Goal: Task Accomplishment & Management: Complete application form

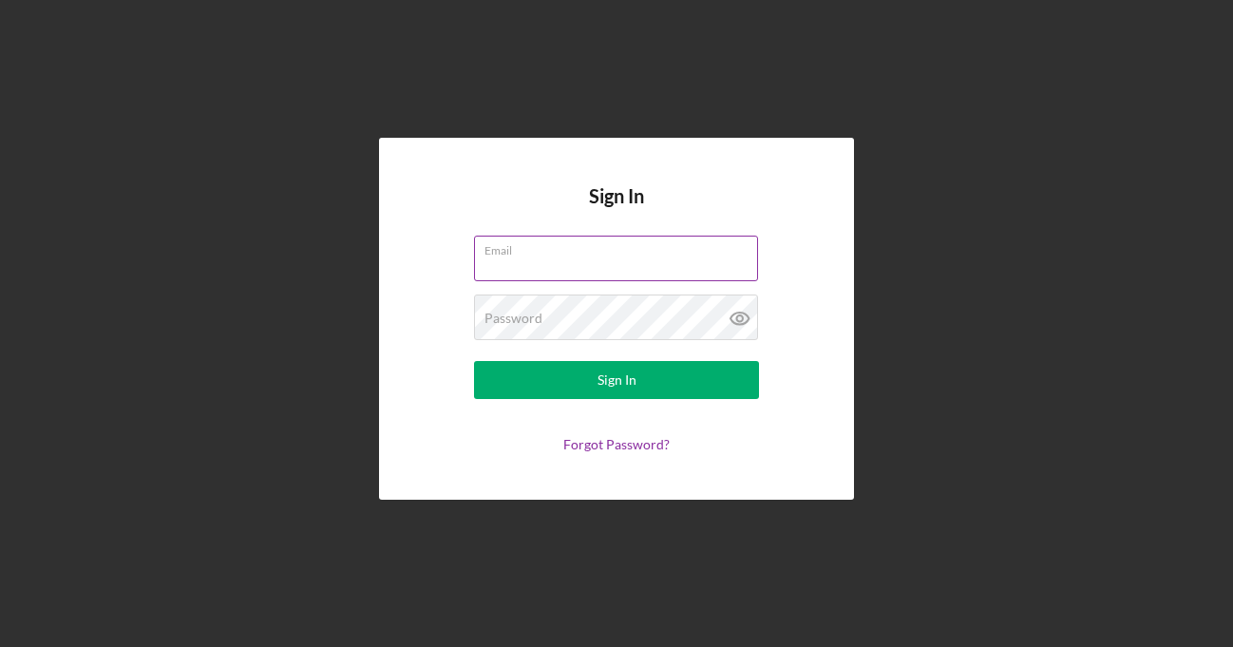
click at [564, 263] on input "Email" at bounding box center [616, 259] width 284 height 46
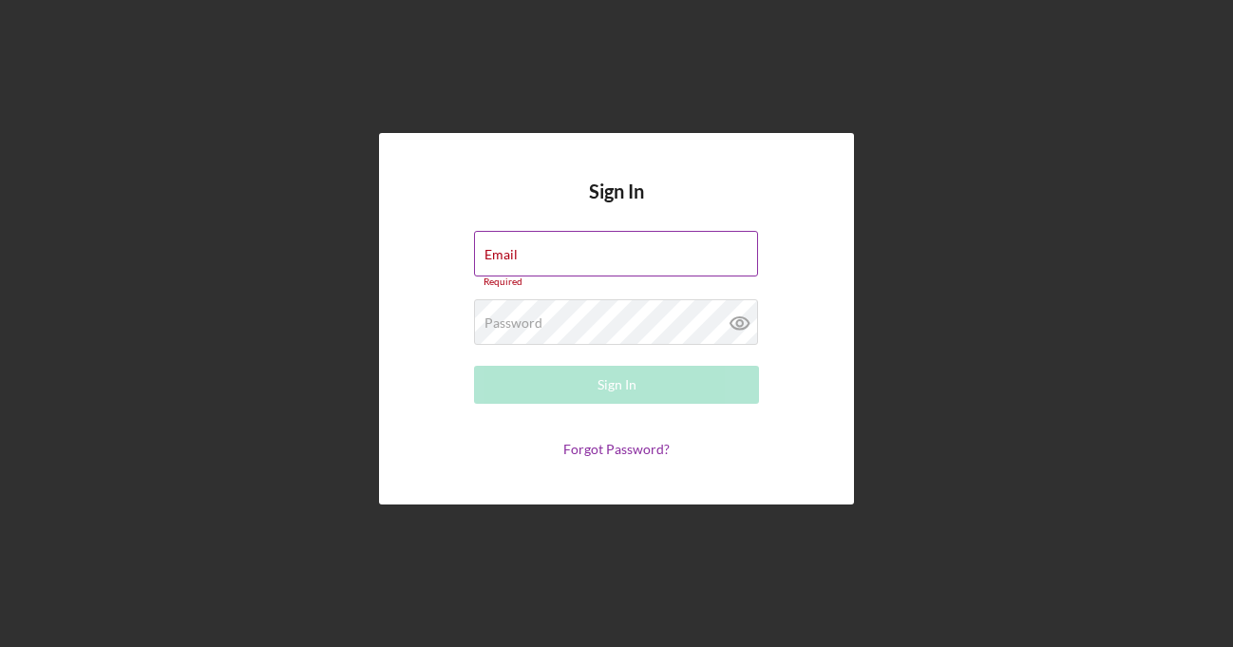
click at [581, 249] on div "Email Required" at bounding box center [616, 259] width 285 height 57
click at [531, 259] on input "Email" at bounding box center [616, 254] width 284 height 46
type input "[EMAIL_ADDRESS][DOMAIN_NAME]"
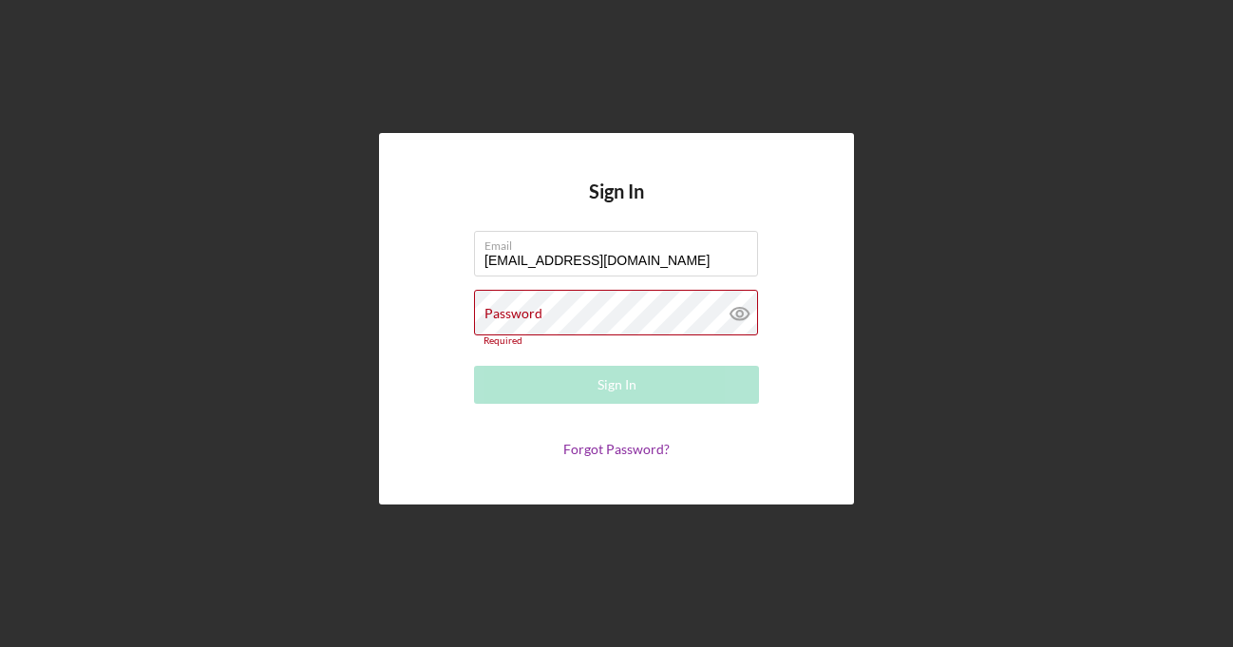
click at [948, 248] on div "Sign In Email [EMAIL_ADDRESS][DOMAIN_NAME] Password Required Sign In Forgot Pas…" at bounding box center [617, 319] width 1214 height 638
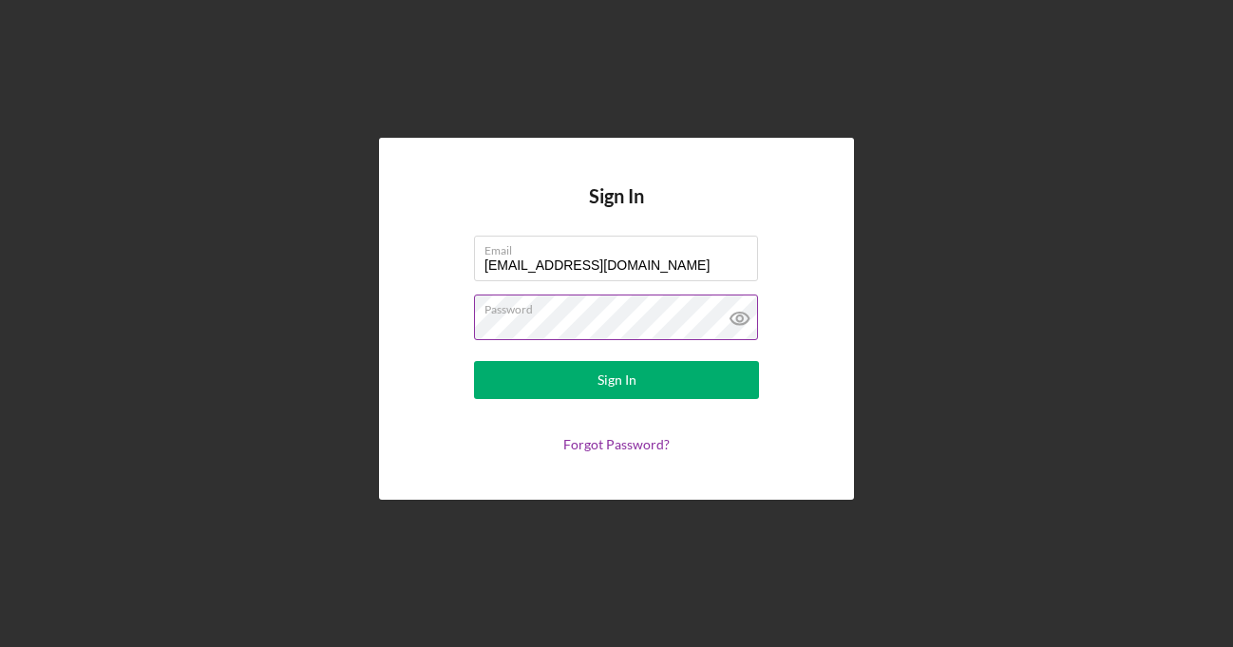
click at [736, 319] on icon at bounding box center [739, 318] width 6 height 6
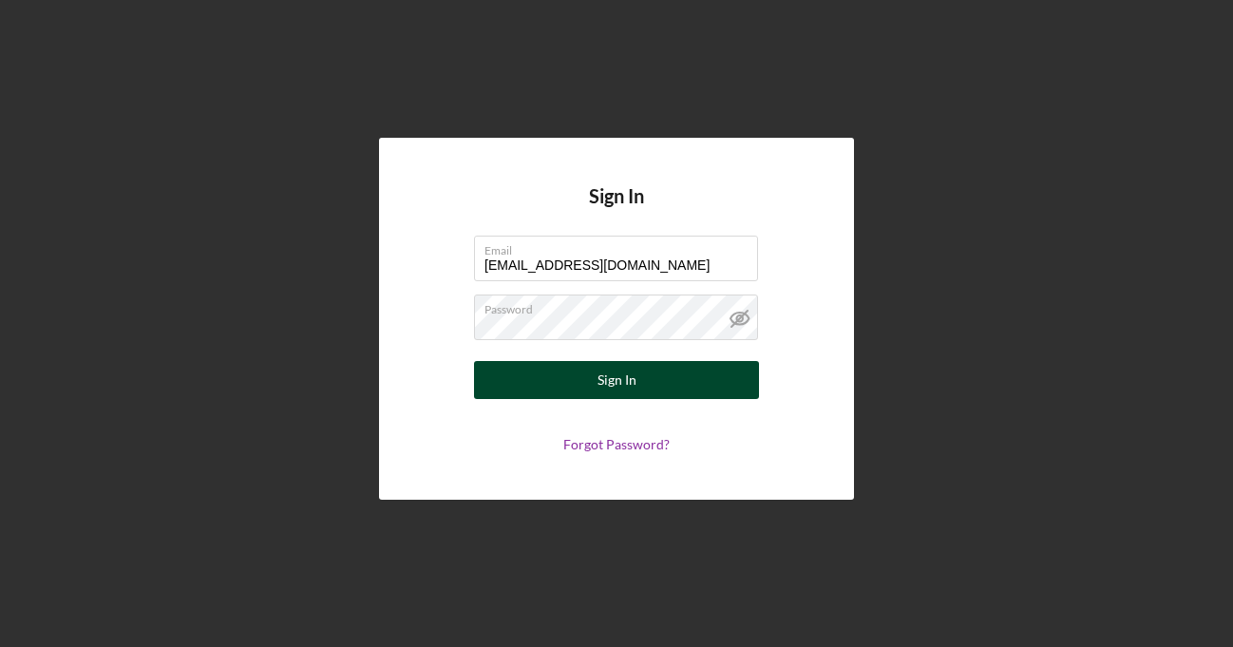
click at [638, 373] on button "Sign In" at bounding box center [616, 380] width 285 height 38
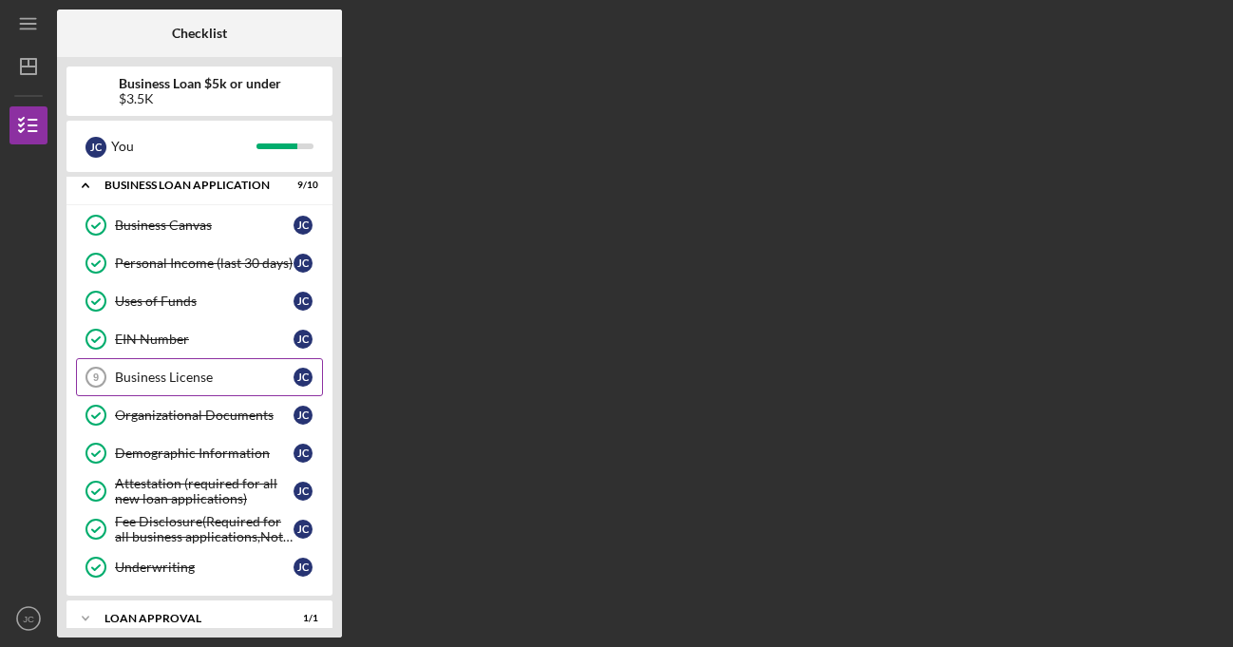
scroll to position [190, 0]
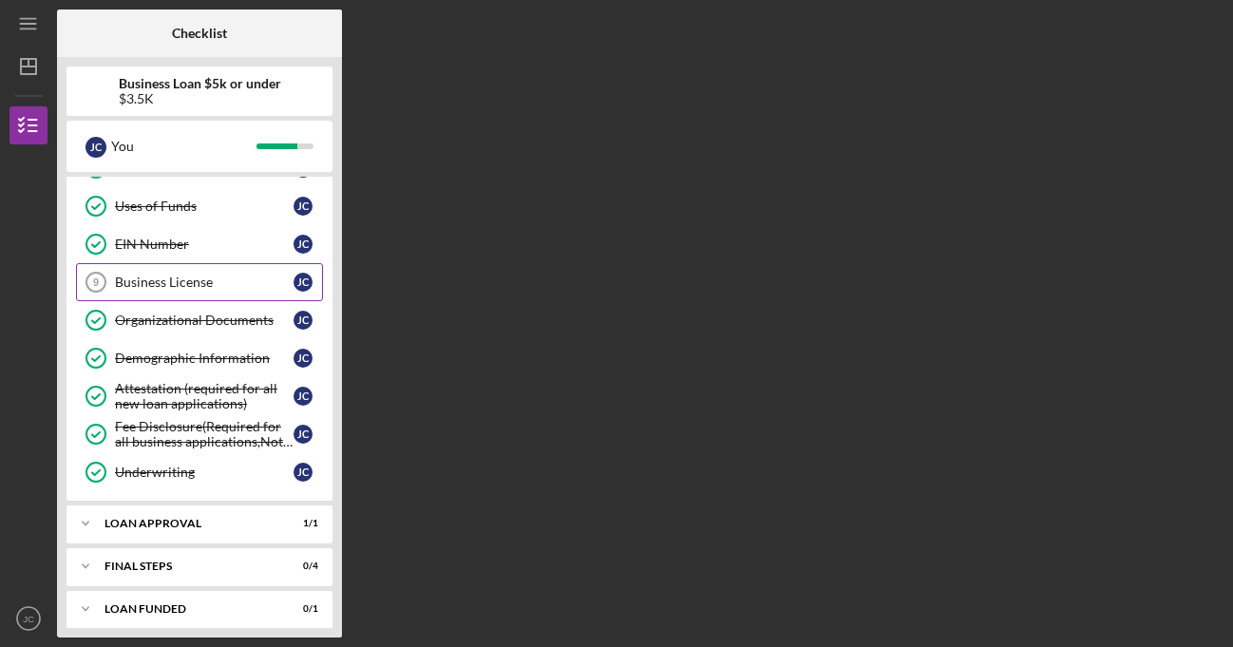
click at [175, 281] on div "Business License" at bounding box center [204, 282] width 179 height 15
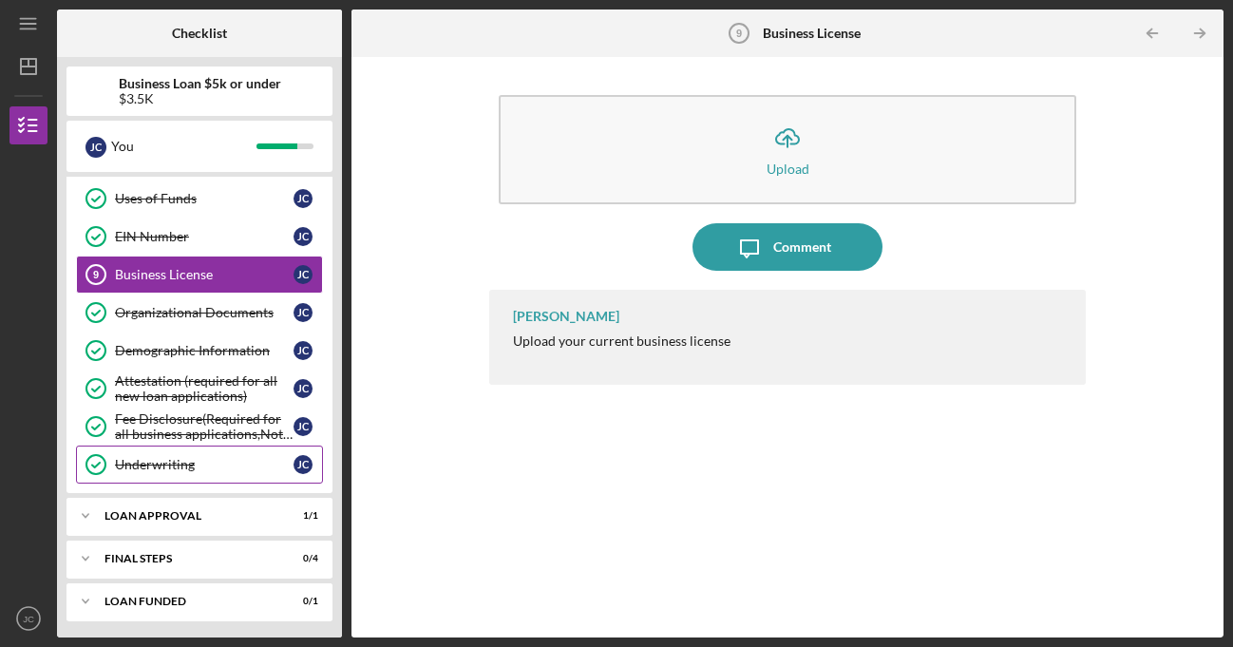
scroll to position [200, 0]
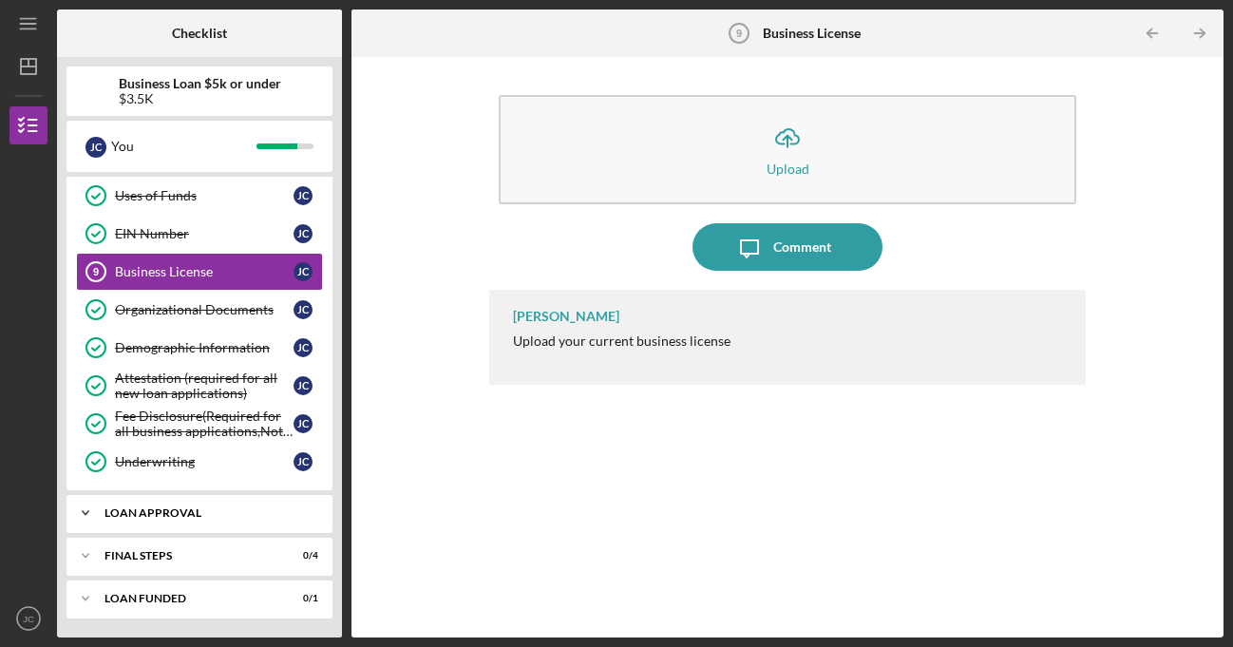
click at [236, 511] on div "Loan Approval" at bounding box center [207, 512] width 204 height 11
click at [220, 558] on div "Loan Pre-Approval" at bounding box center [204, 552] width 179 height 15
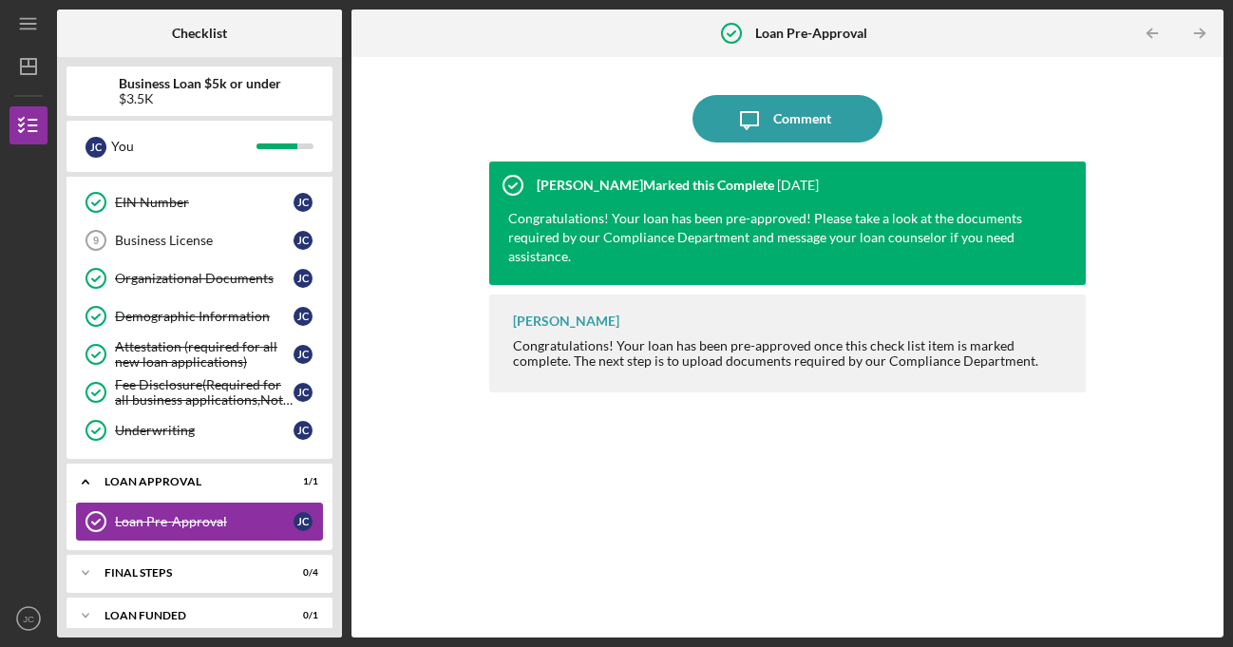
scroll to position [249, 0]
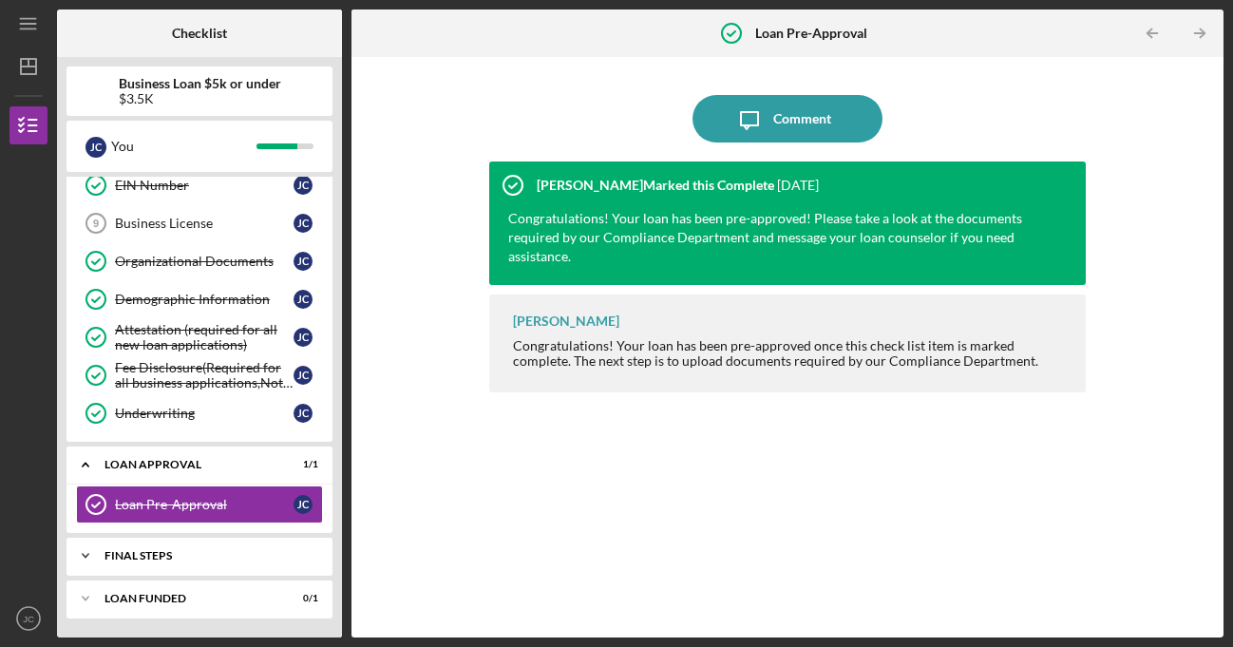
click at [223, 550] on div "Final Steps" at bounding box center [207, 555] width 204 height 11
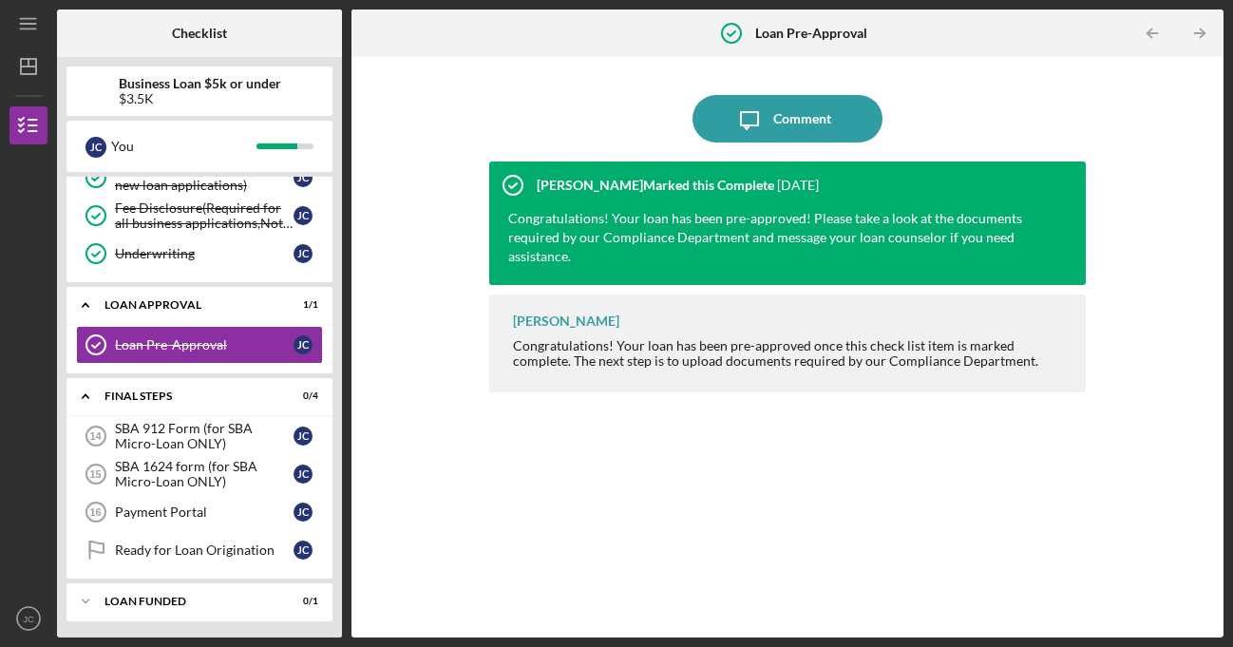
scroll to position [411, 0]
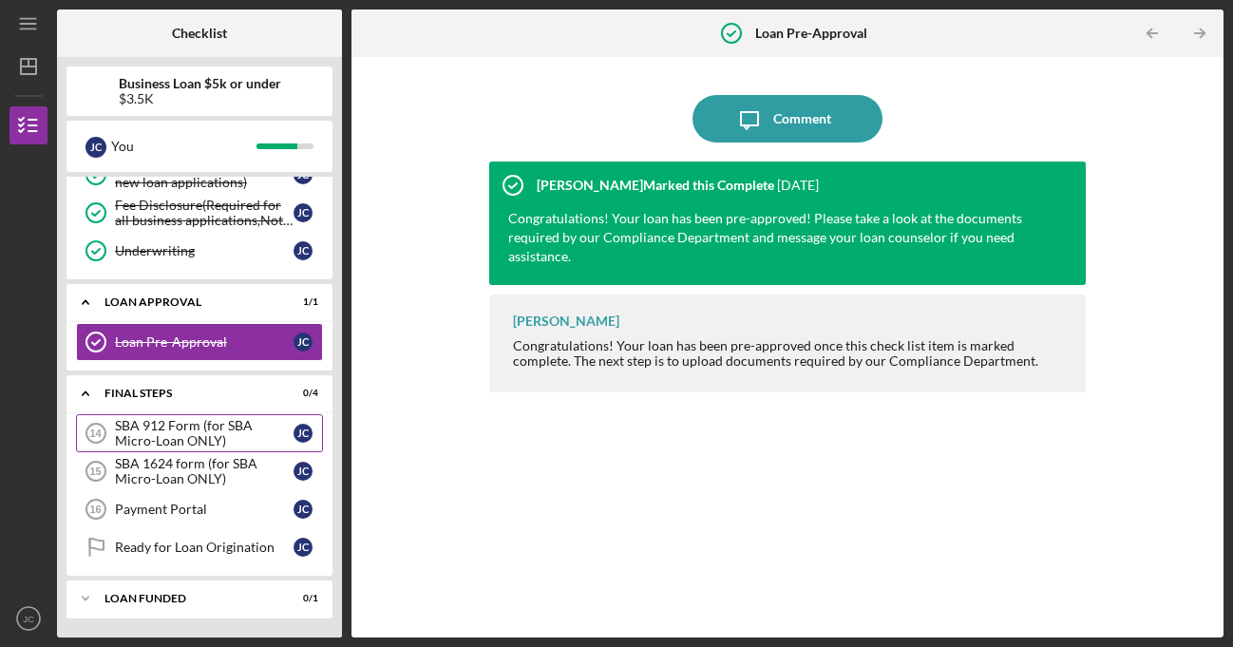
click at [234, 435] on div "SBA 912 Form (for SBA Micro-Loan ONLY)" at bounding box center [204, 433] width 179 height 30
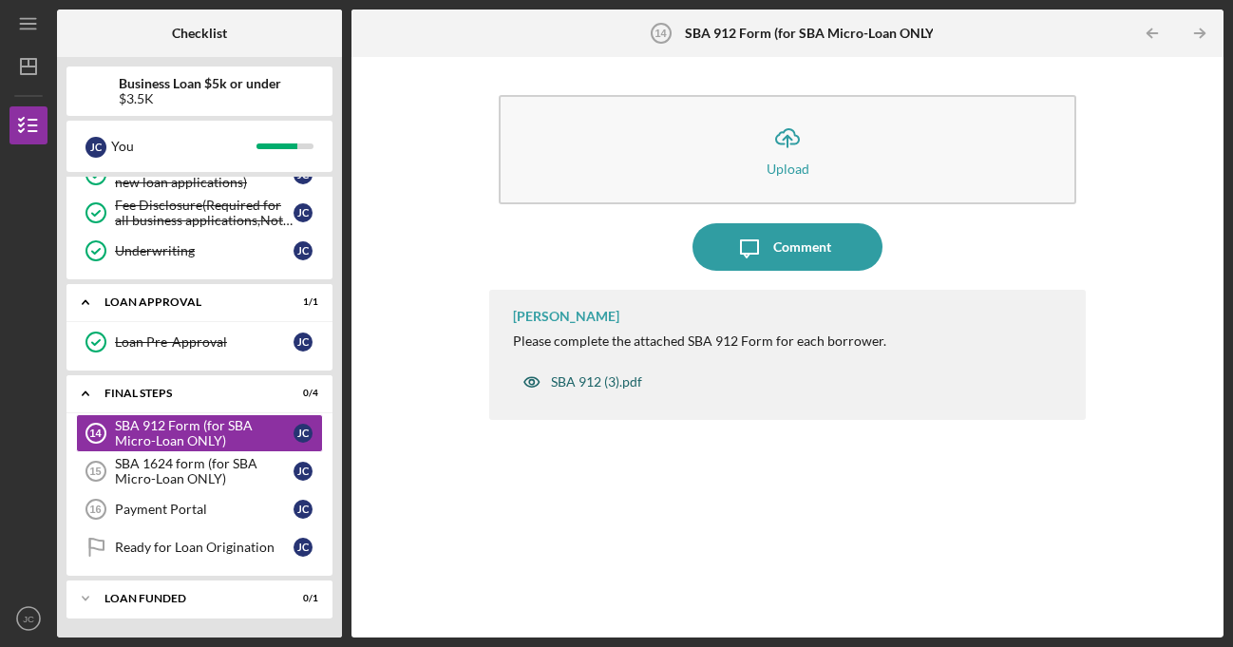
click at [606, 378] on div "SBA 912 (3).pdf" at bounding box center [596, 381] width 91 height 15
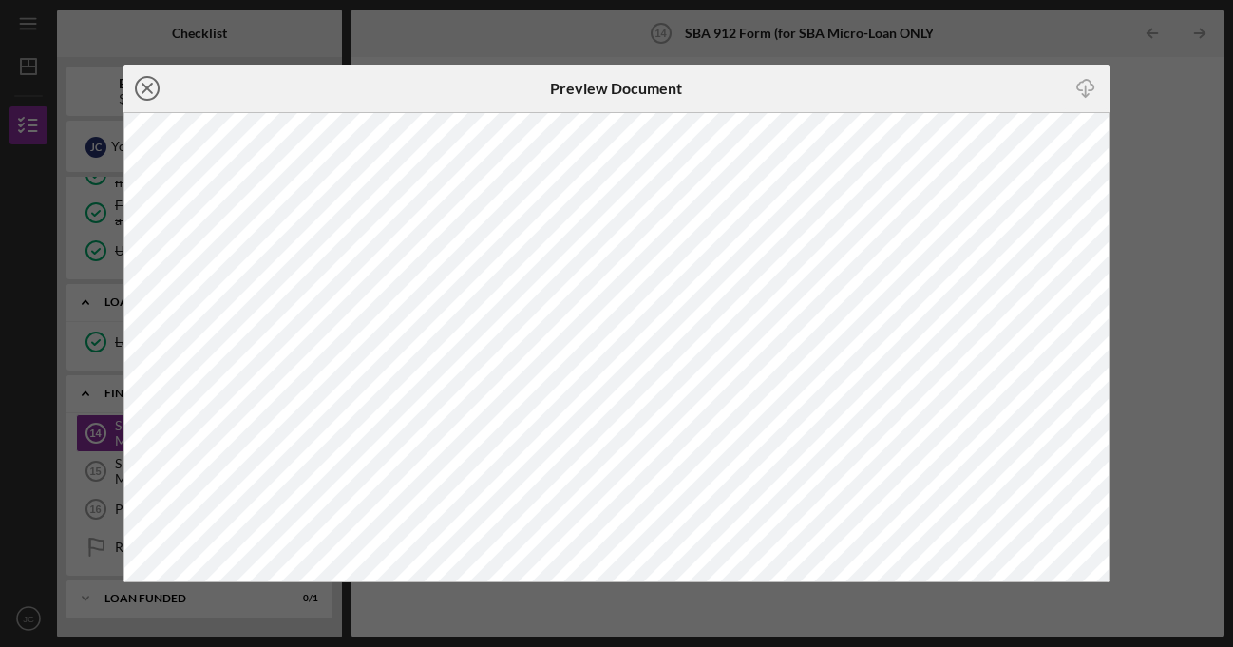
click at [154, 89] on icon "Icon/Close" at bounding box center [148, 89] width 48 height 48
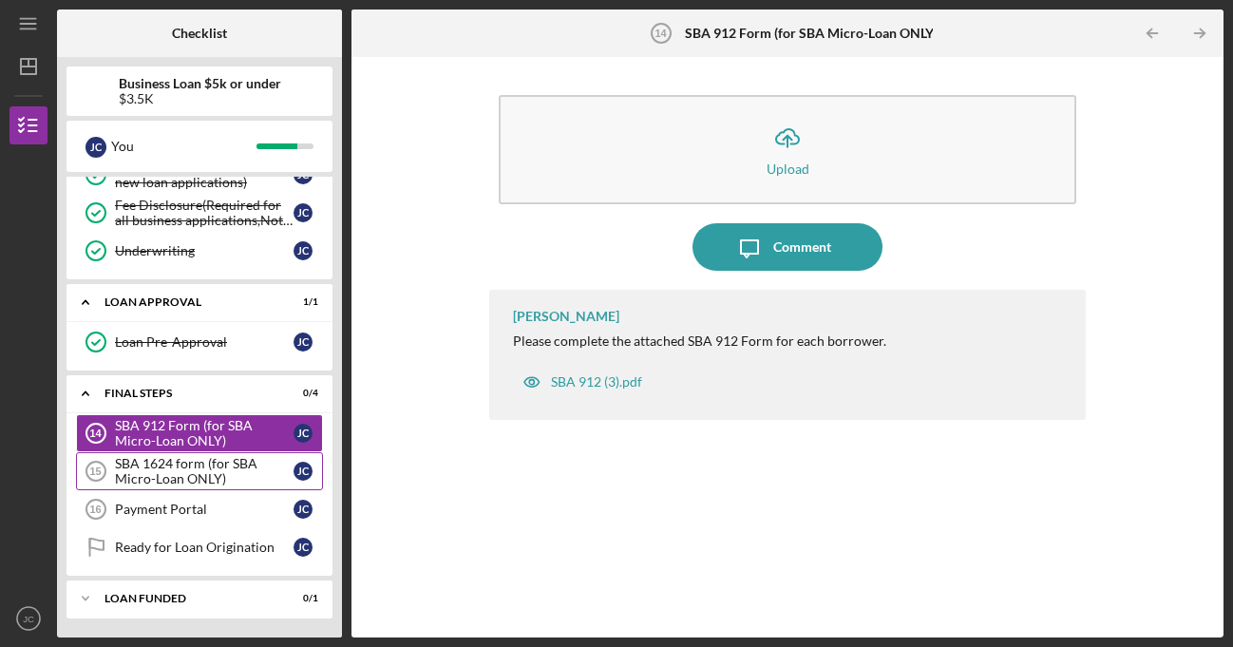
click at [221, 470] on div "SBA 1624 form (for SBA Micro-Loan ONLY)" at bounding box center [204, 471] width 179 height 30
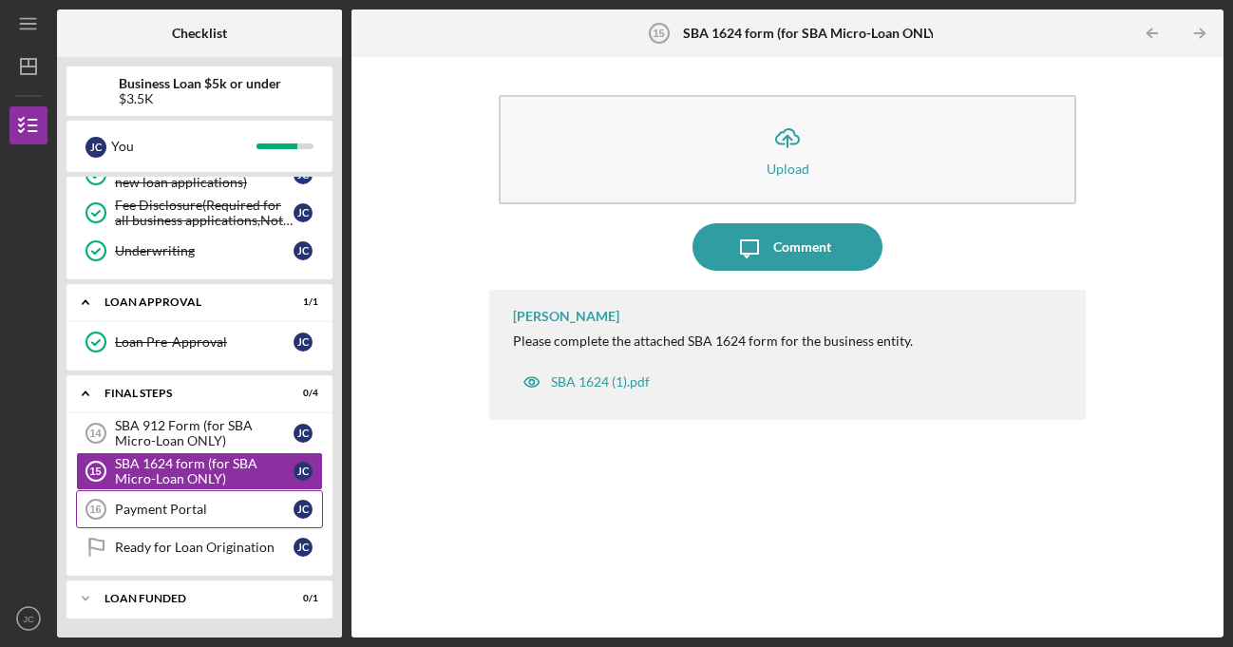
click at [220, 505] on div "Payment Portal" at bounding box center [204, 509] width 179 height 15
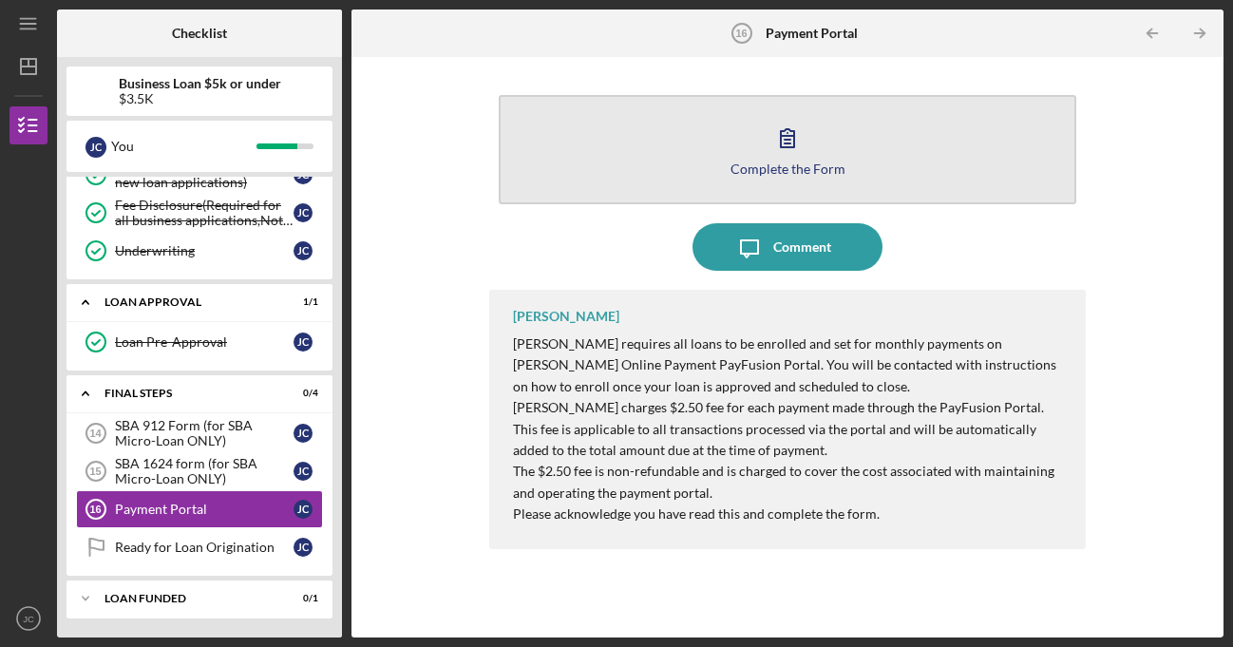
click at [809, 158] on icon "button" at bounding box center [788, 138] width 48 height 48
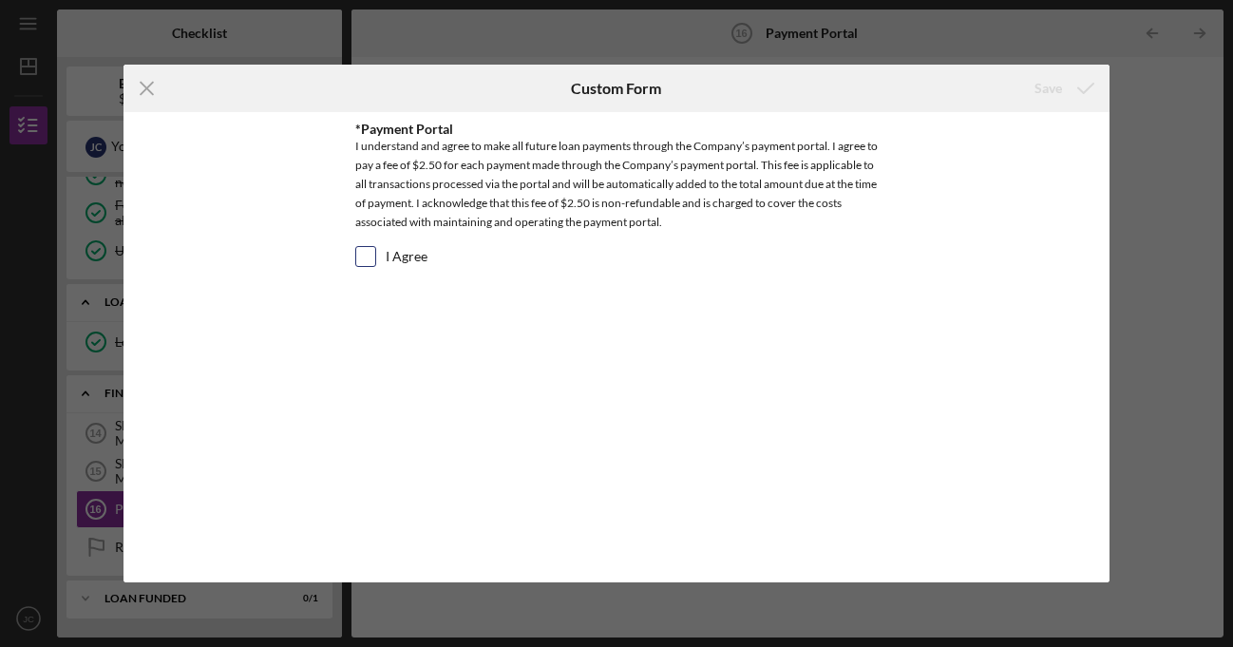
click at [362, 257] on input "I Agree" at bounding box center [365, 256] width 19 height 19
checkbox input "true"
click at [1051, 89] on div "Save" at bounding box center [1049, 88] width 28 height 38
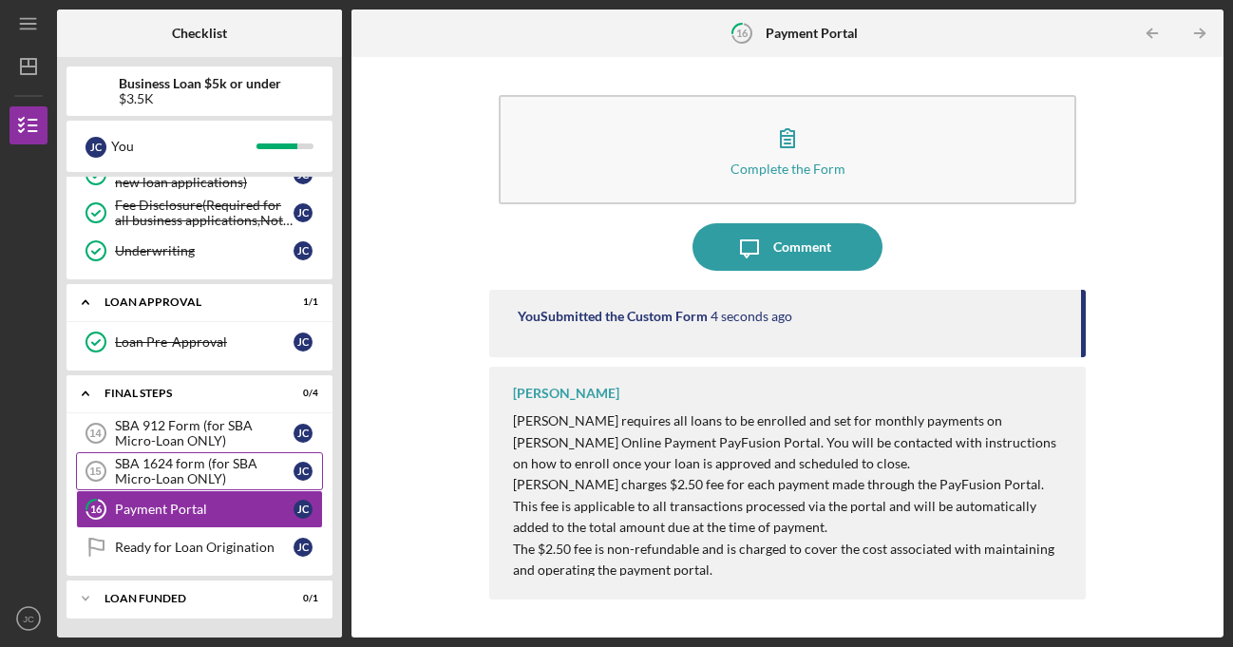
click at [184, 470] on div "SBA 1624 form (for SBA Micro-Loan ONLY)" at bounding box center [204, 471] width 179 height 30
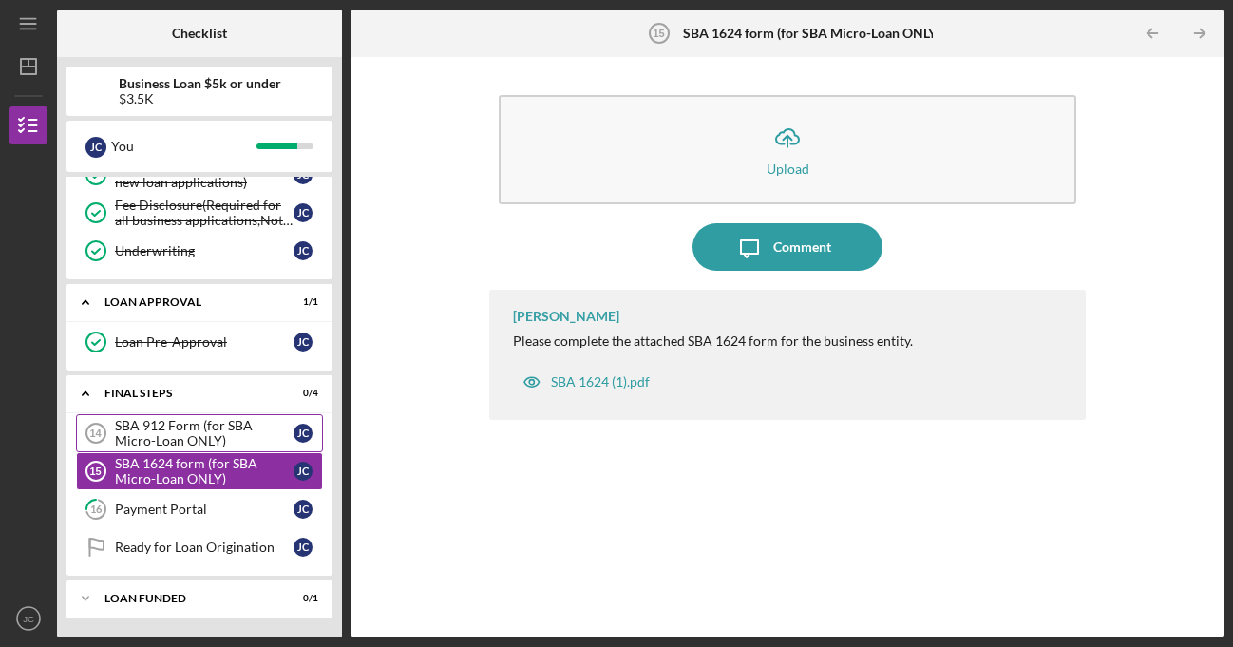
click at [189, 429] on div "SBA 912 Form (for SBA Micro-Loan ONLY)" at bounding box center [204, 433] width 179 height 30
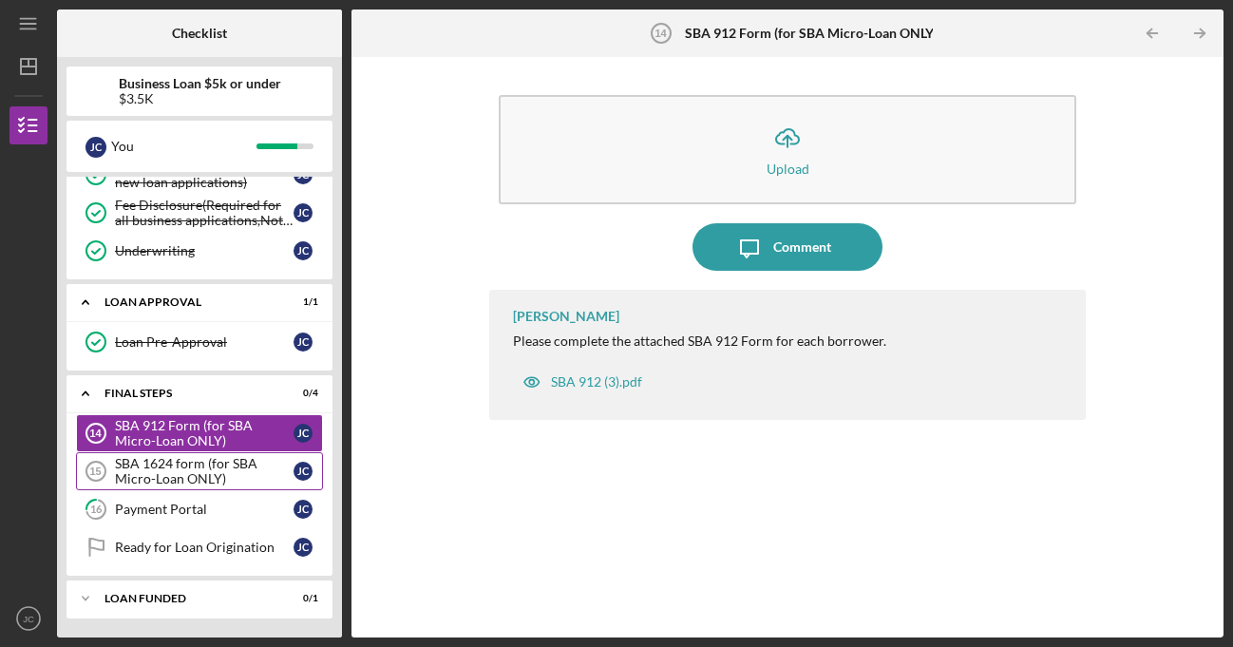
click at [185, 478] on div "SBA 1624 form (for SBA Micro-Loan ONLY)" at bounding box center [204, 471] width 179 height 30
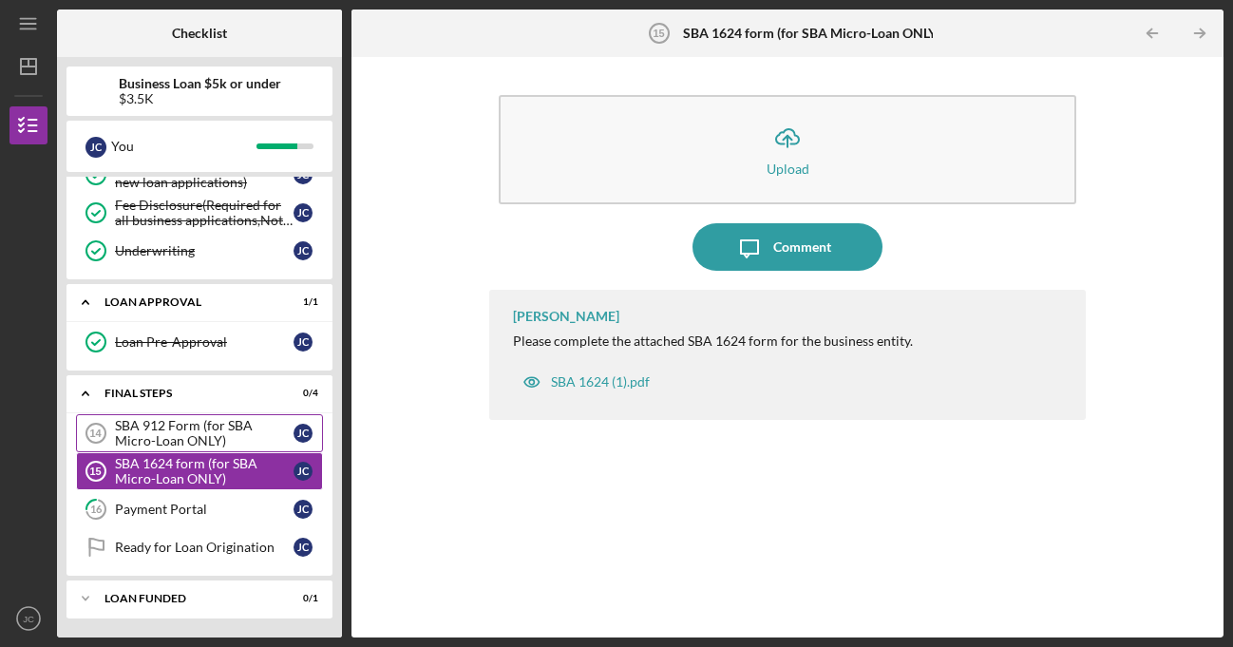
click at [174, 435] on div "SBA 912 Form (for SBA Micro-Loan ONLY)" at bounding box center [204, 433] width 179 height 30
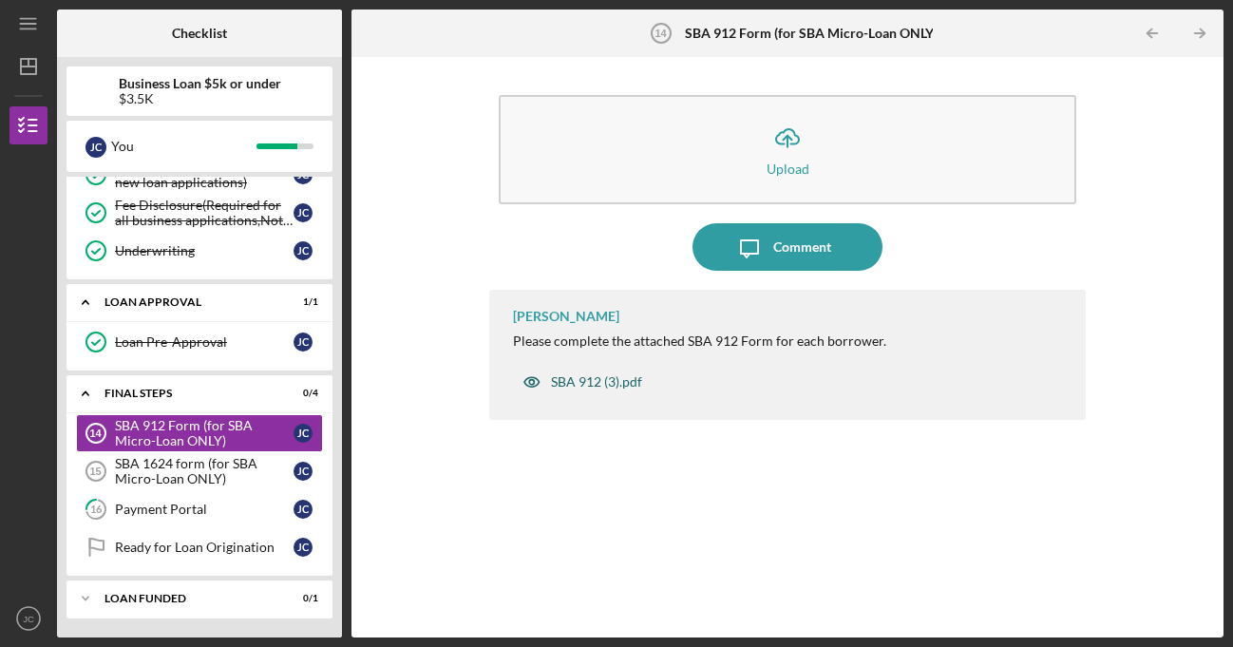
click at [601, 384] on div "SBA 912 (3).pdf" at bounding box center [596, 381] width 91 height 15
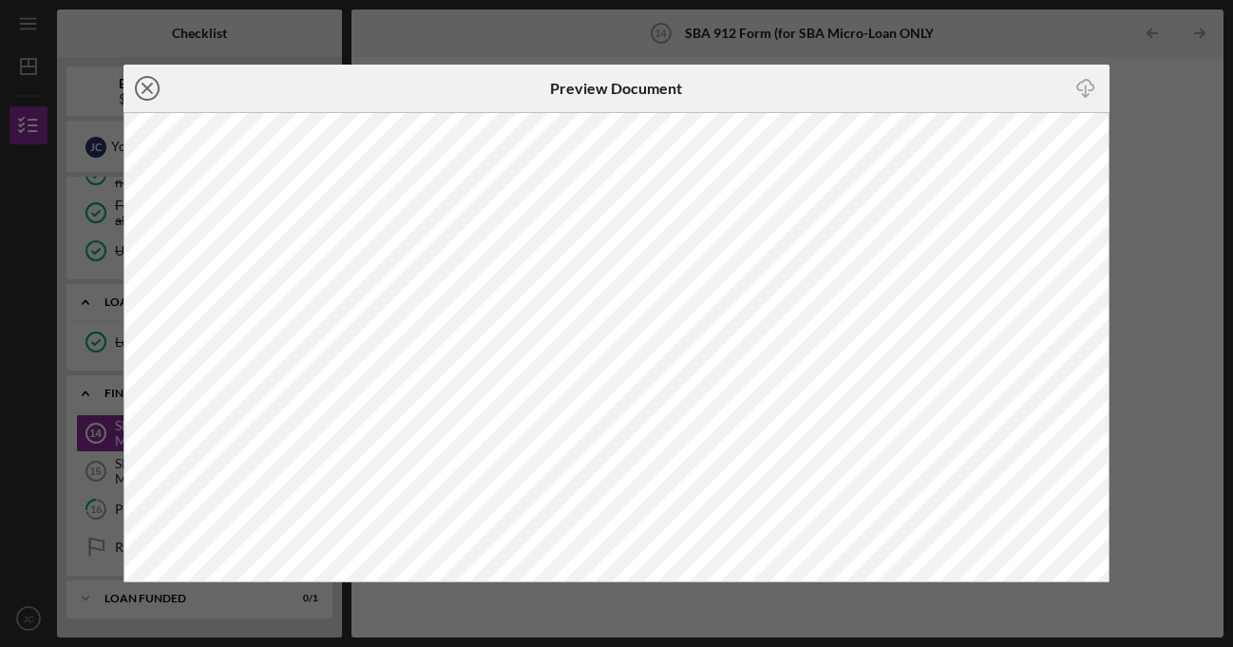
click at [144, 88] on icon "Icon/Close" at bounding box center [148, 89] width 48 height 48
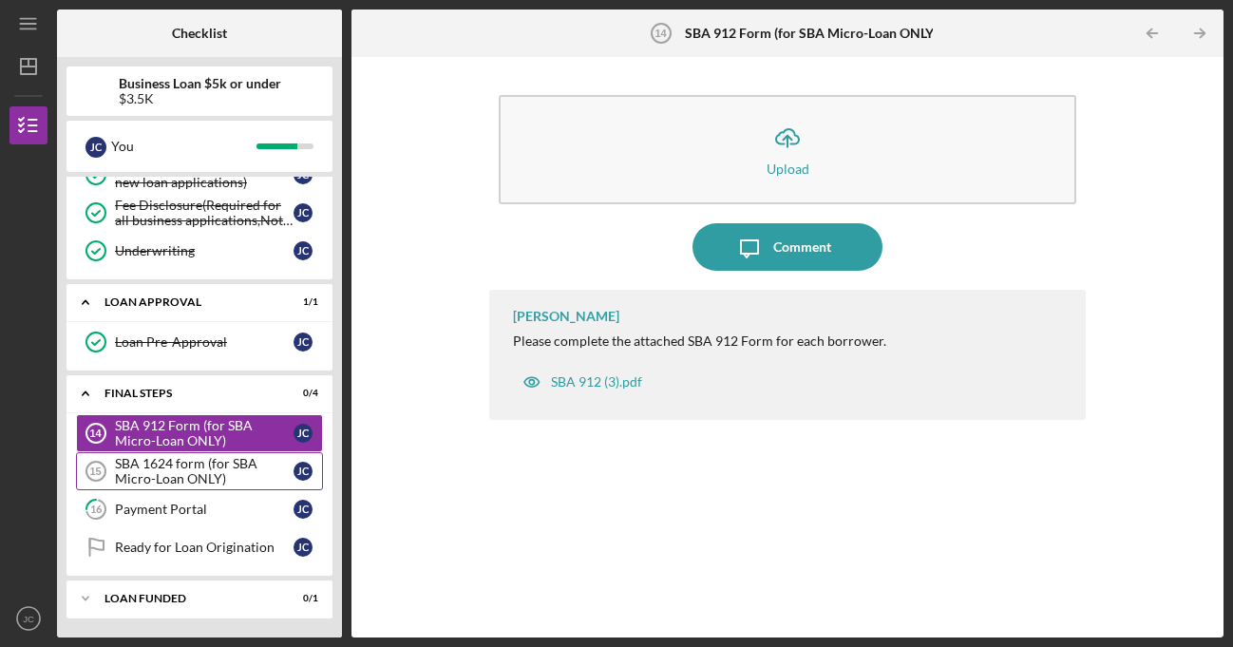
click at [213, 473] on div "SBA 1624 form (for SBA Micro-Loan ONLY)" at bounding box center [204, 471] width 179 height 30
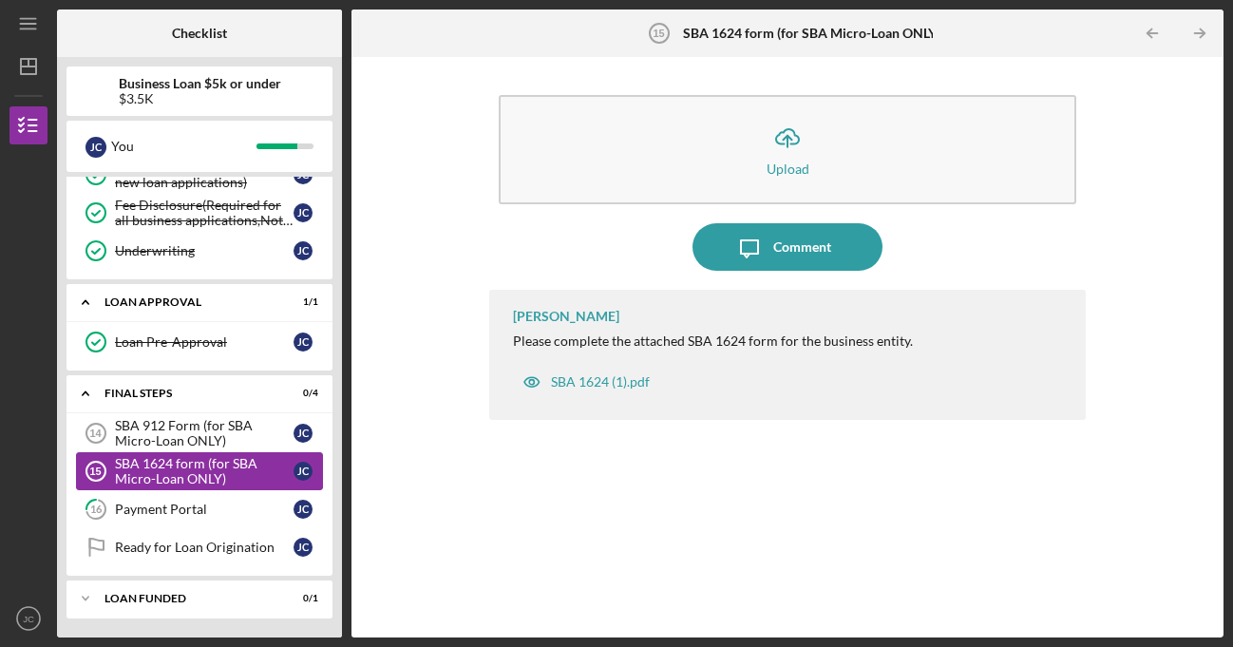
click at [217, 452] on link "SBA 1624 form (for SBA Micro-Loan ONLY) 15 SBA 1624 form (for SBA Micro-Loan ON…" at bounding box center [199, 471] width 247 height 38
click at [208, 432] on div "SBA 912 Form (for SBA Micro-Loan ONLY)" at bounding box center [204, 433] width 179 height 30
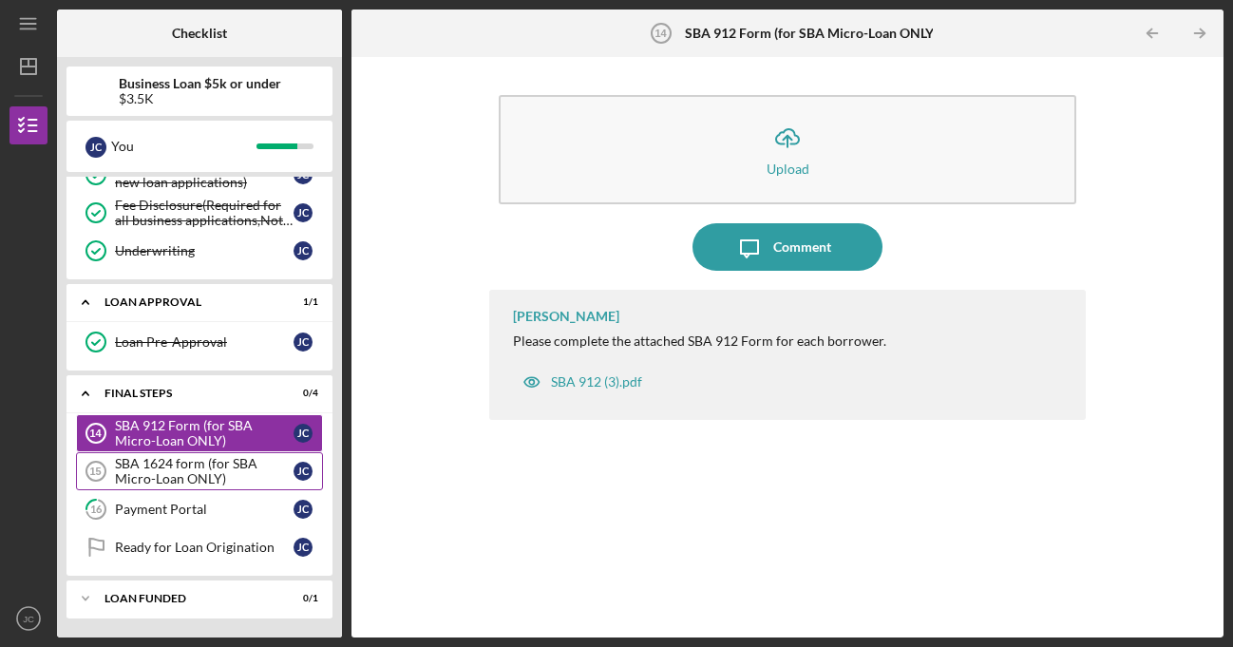
click at [200, 467] on div "SBA 1624 form (for SBA Micro-Loan ONLY)" at bounding box center [204, 471] width 179 height 30
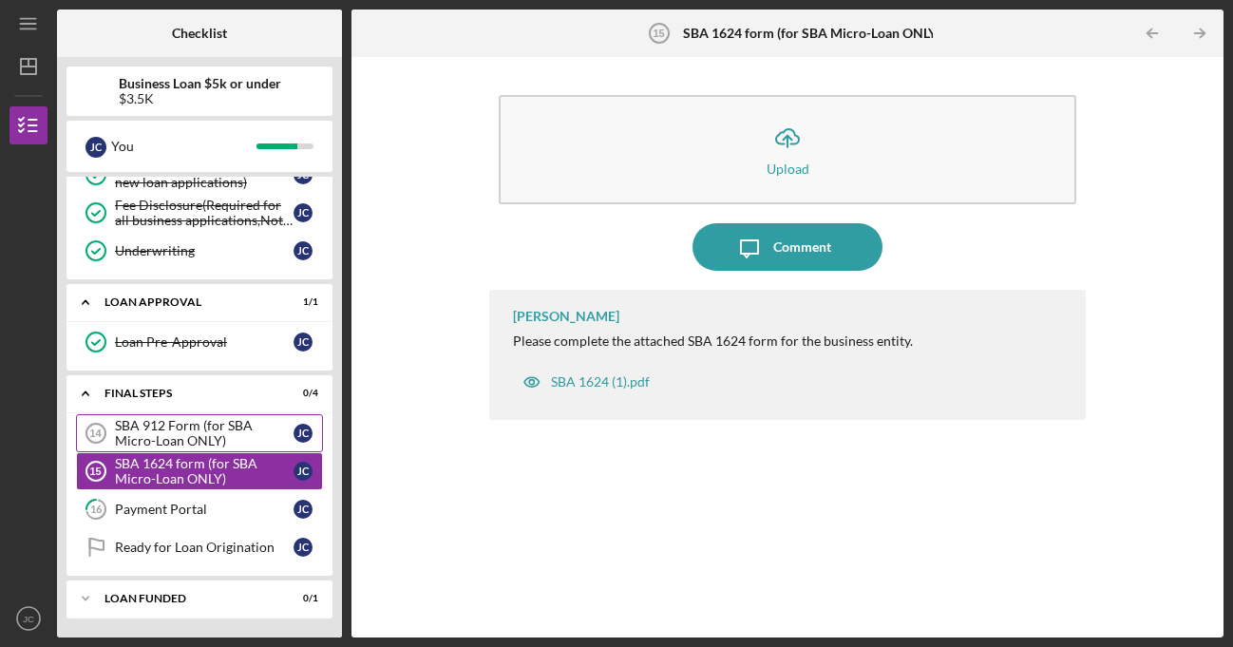
click at [205, 438] on div "SBA 912 Form (for SBA Micro-Loan ONLY)" at bounding box center [204, 433] width 179 height 30
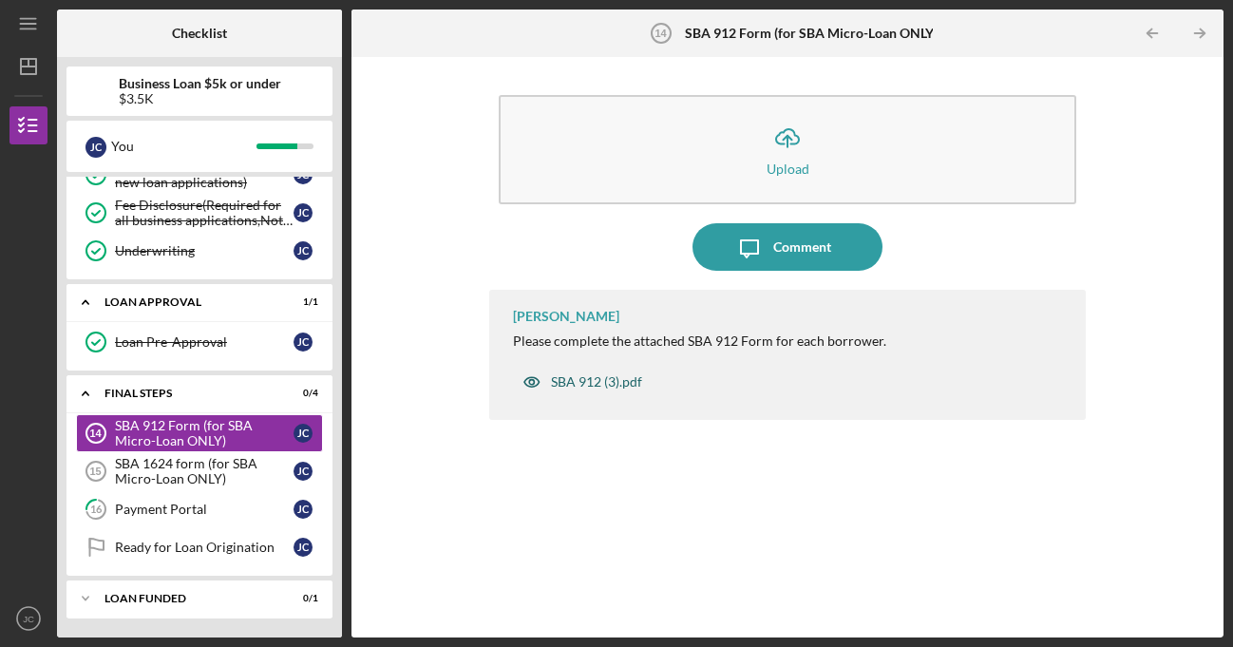
click at [626, 385] on div "SBA 912 (3).pdf" at bounding box center [596, 381] width 91 height 15
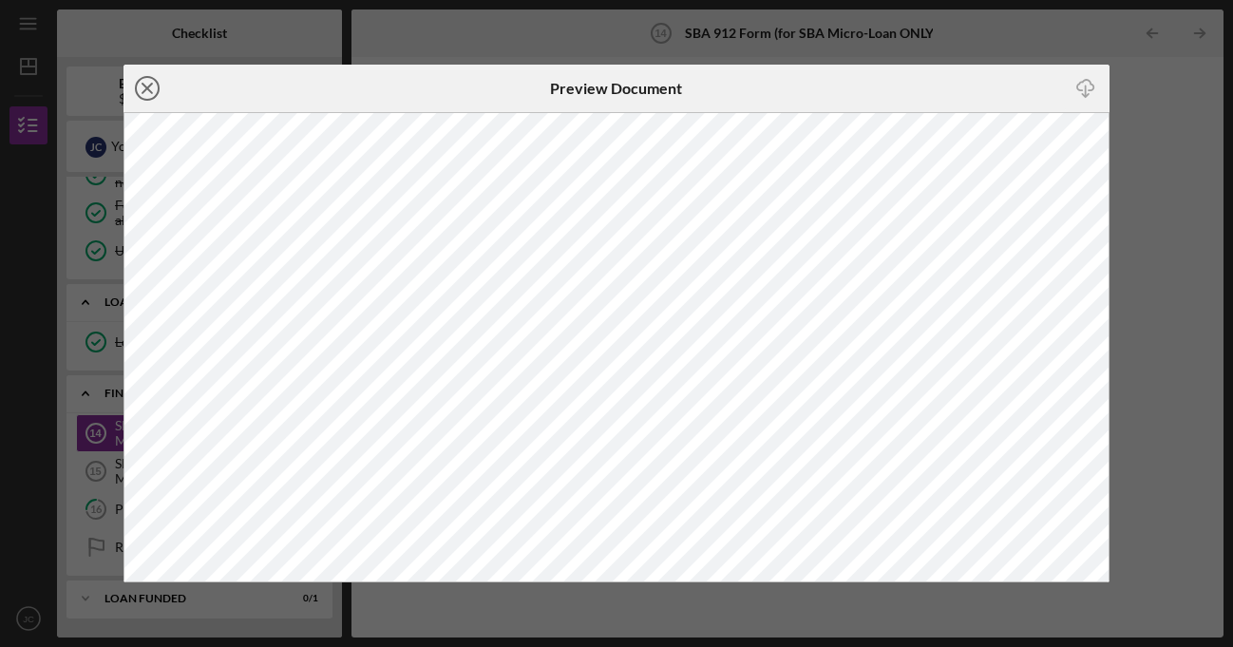
click at [146, 85] on icon "Icon/Close" at bounding box center [148, 89] width 48 height 48
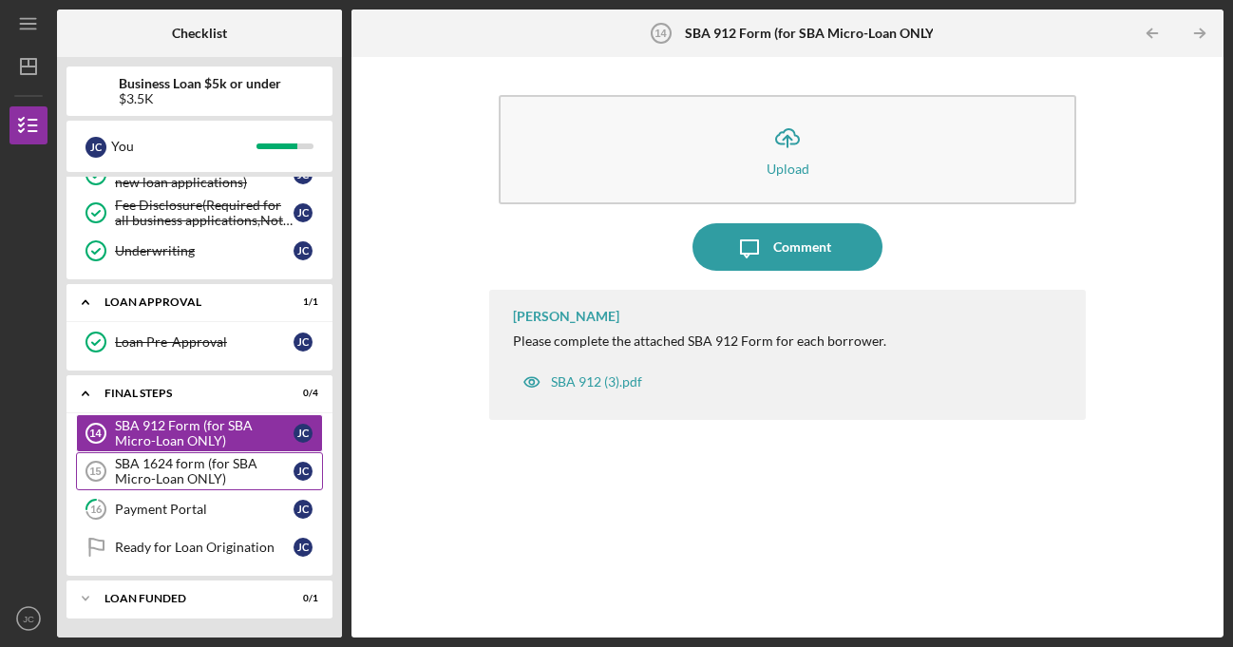
click at [148, 470] on div "SBA 1624 form (for SBA Micro-Loan ONLY)" at bounding box center [204, 471] width 179 height 30
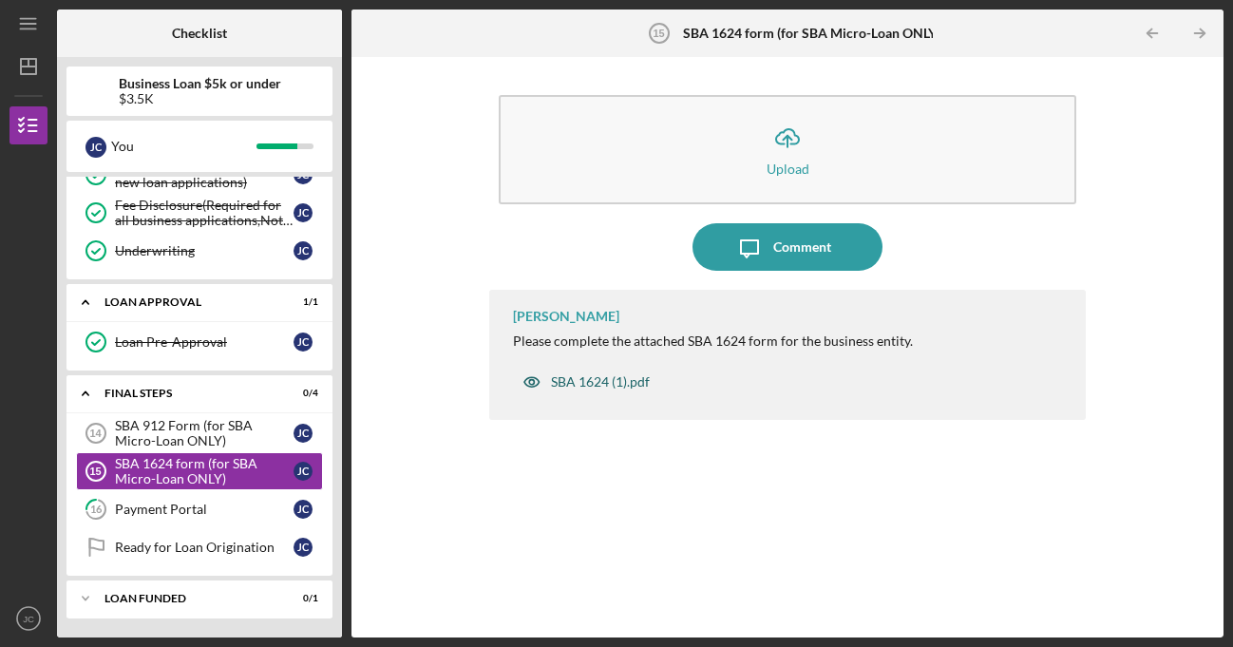
click at [608, 386] on div "SBA 1624 (1).pdf" at bounding box center [600, 381] width 99 height 15
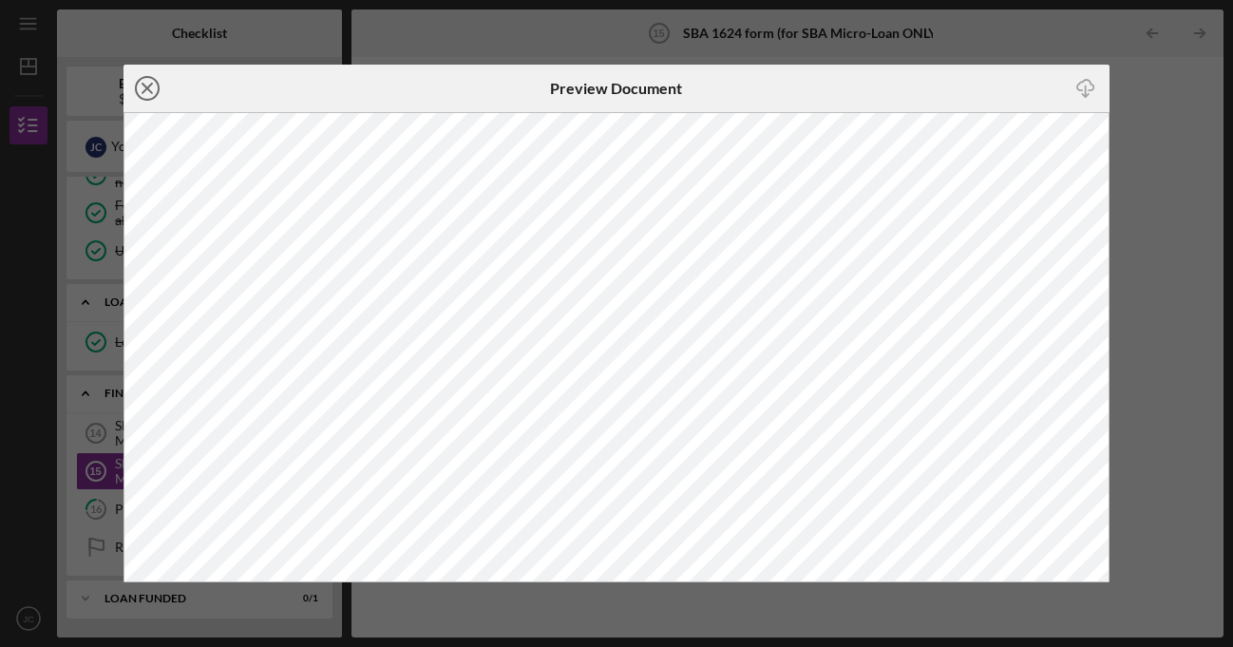
click at [148, 94] on icon "Icon/Close" at bounding box center [148, 89] width 48 height 48
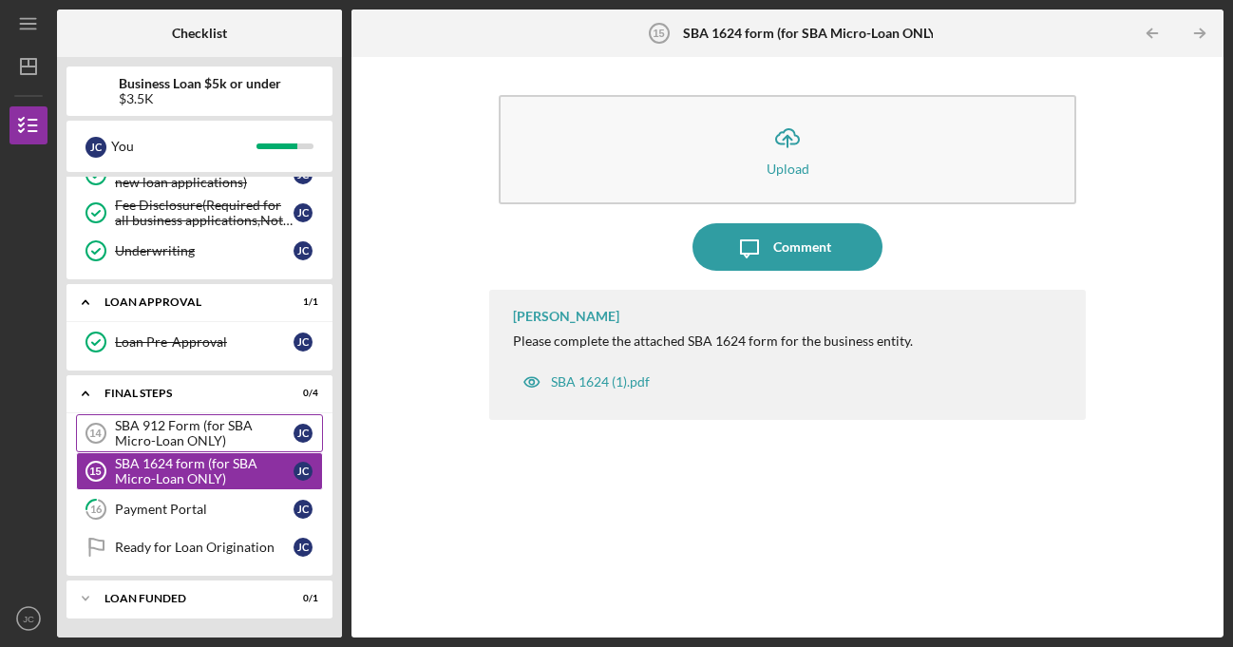
click at [174, 444] on div "SBA 912 Form (for SBA Micro-Loan ONLY)" at bounding box center [204, 433] width 179 height 30
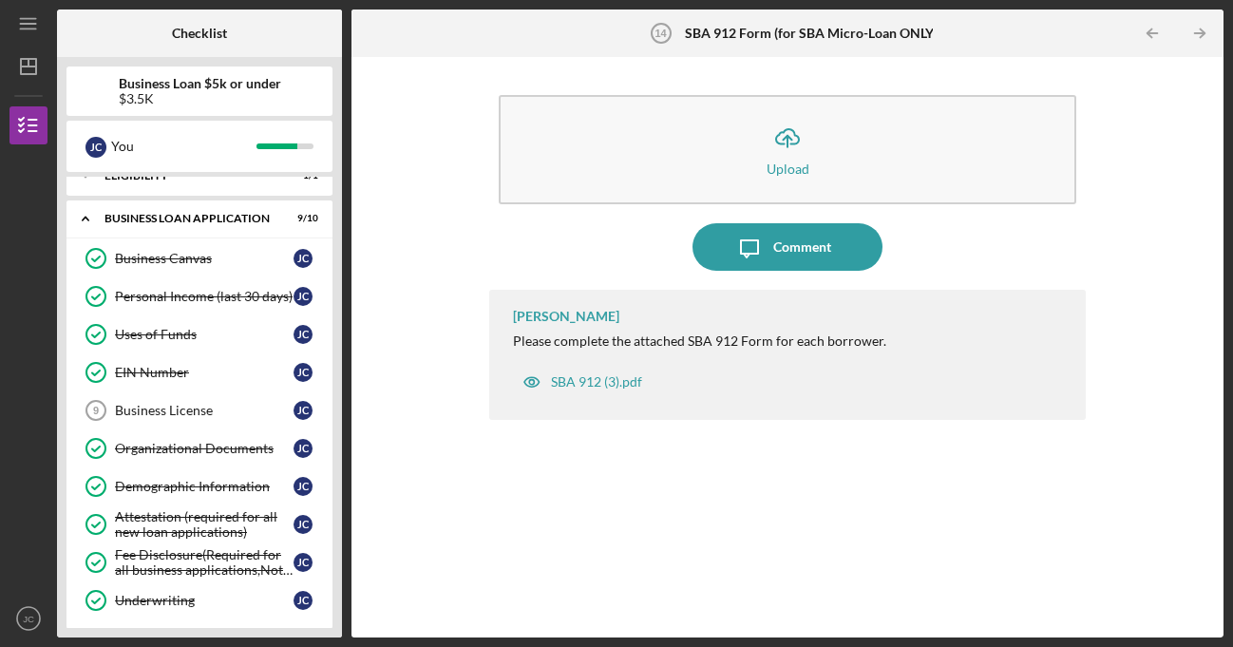
scroll to position [31, 0]
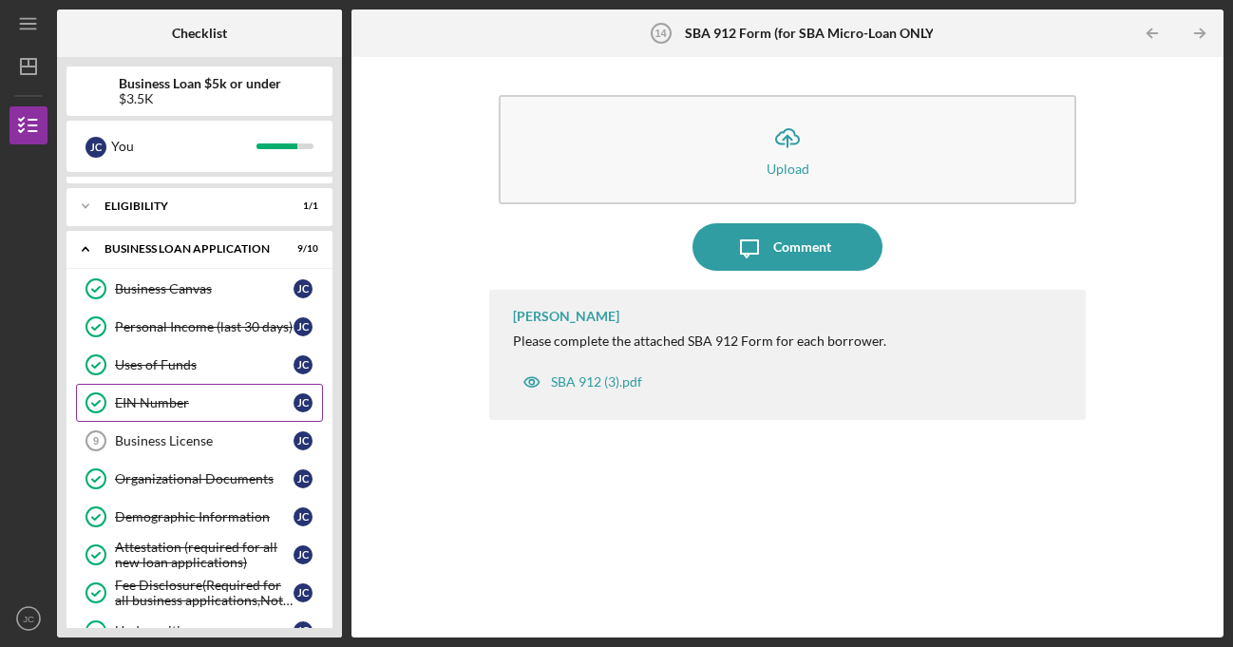
click at [174, 410] on div "EIN Number" at bounding box center [204, 402] width 179 height 15
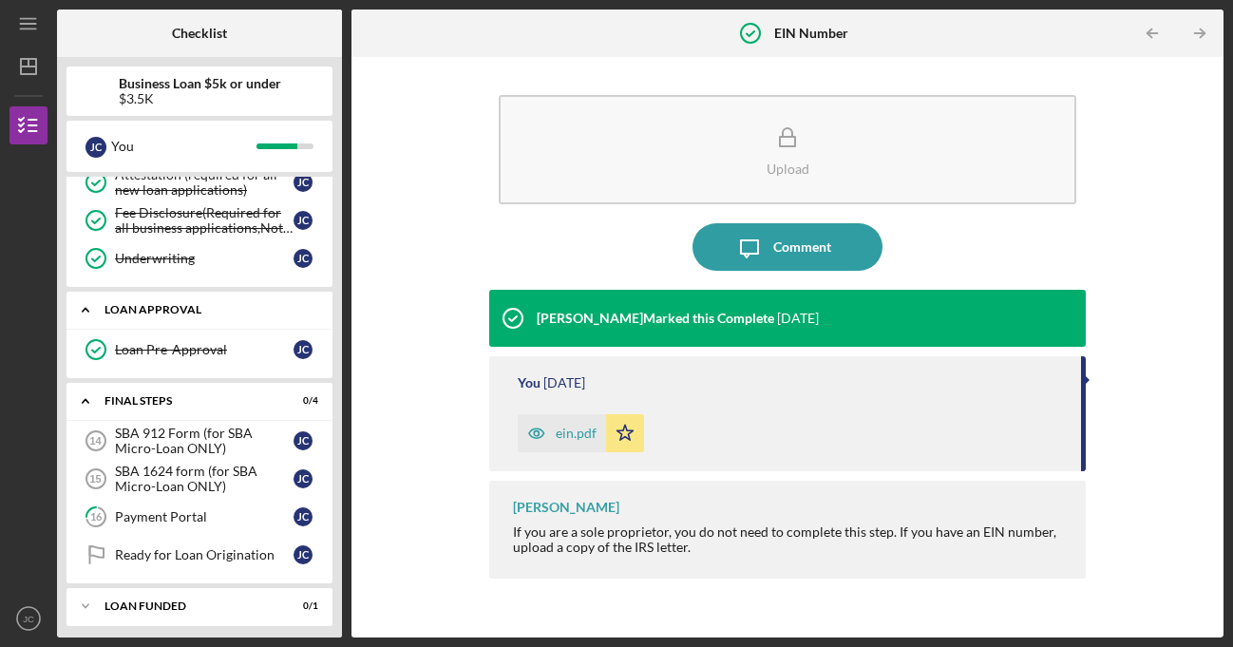
scroll to position [411, 0]
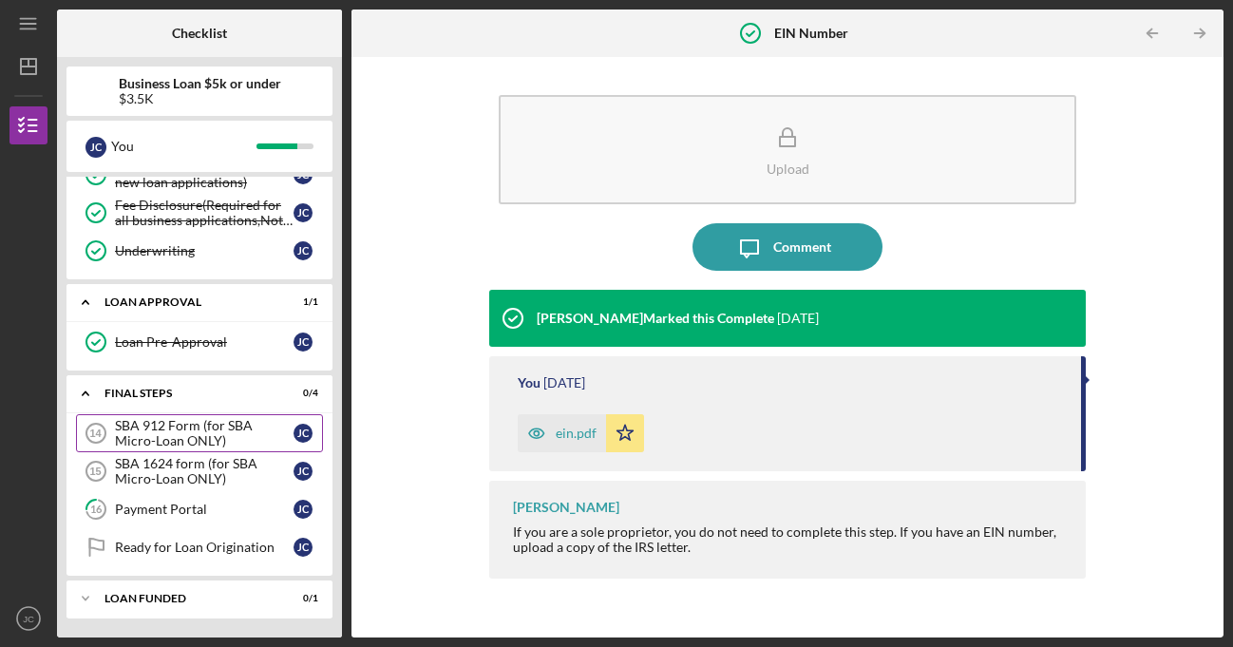
click at [171, 430] on div "SBA 912 Form (for SBA Micro-Loan ONLY)" at bounding box center [204, 433] width 179 height 30
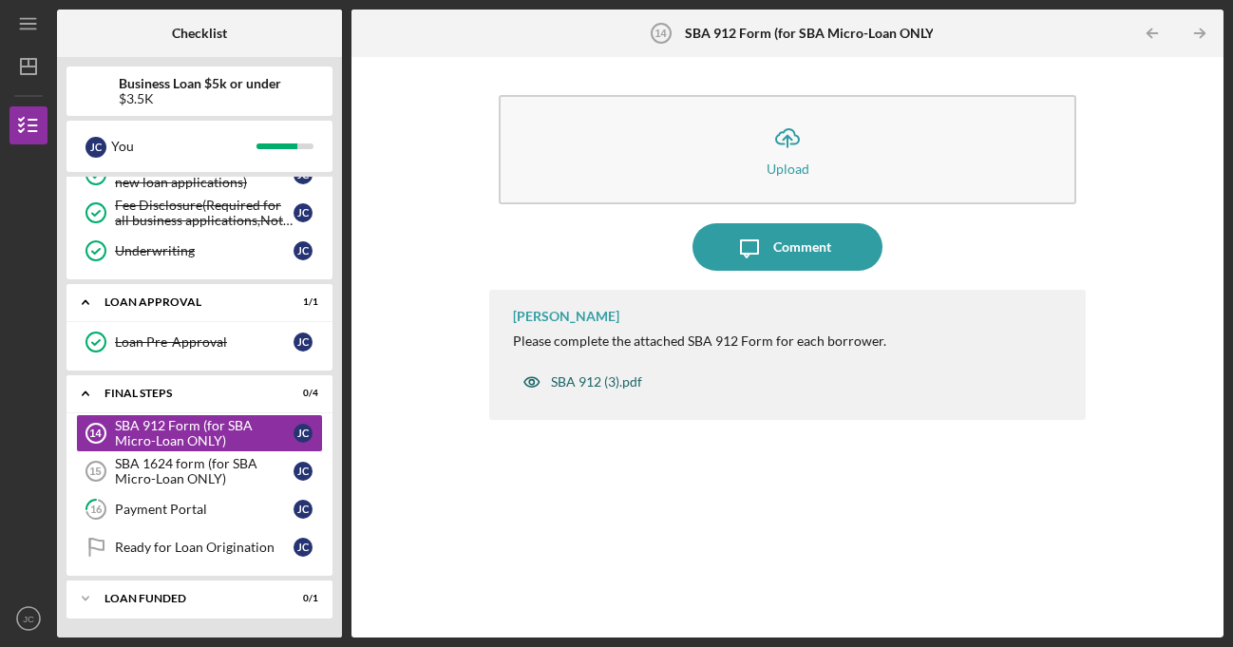
click at [617, 385] on div "SBA 912 (3).pdf" at bounding box center [596, 381] width 91 height 15
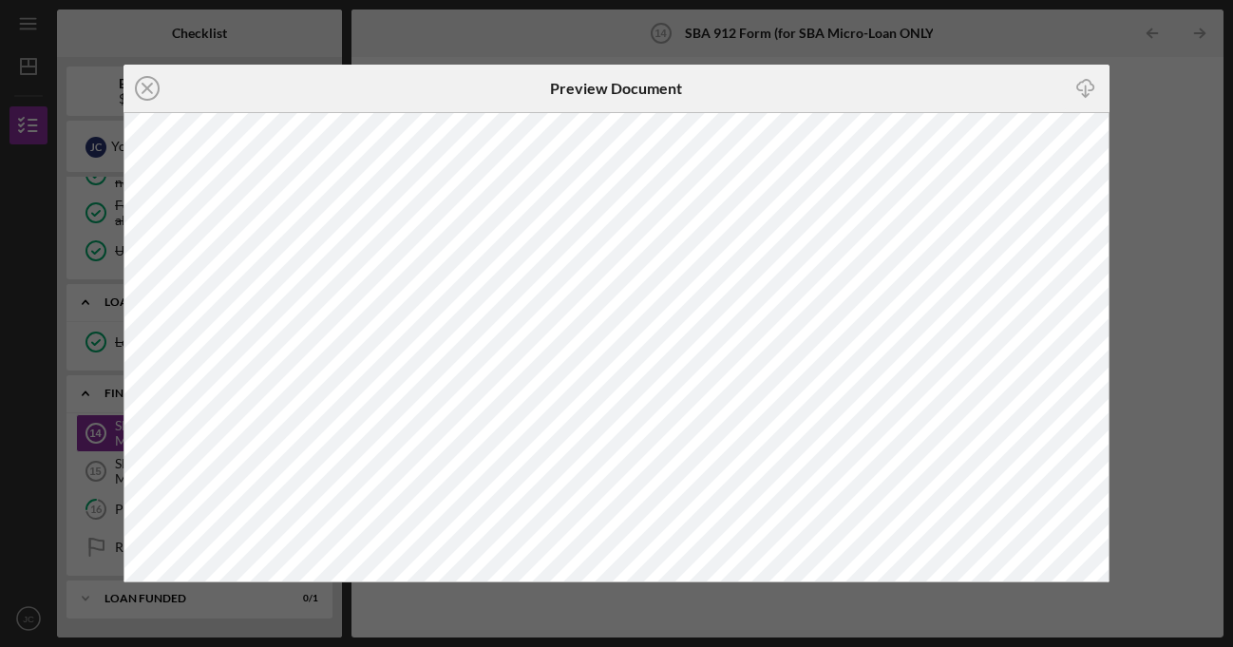
click at [1086, 89] on line "button" at bounding box center [1086, 91] width 0 height 10
click at [145, 85] on icon "Icon/Close" at bounding box center [148, 89] width 48 height 48
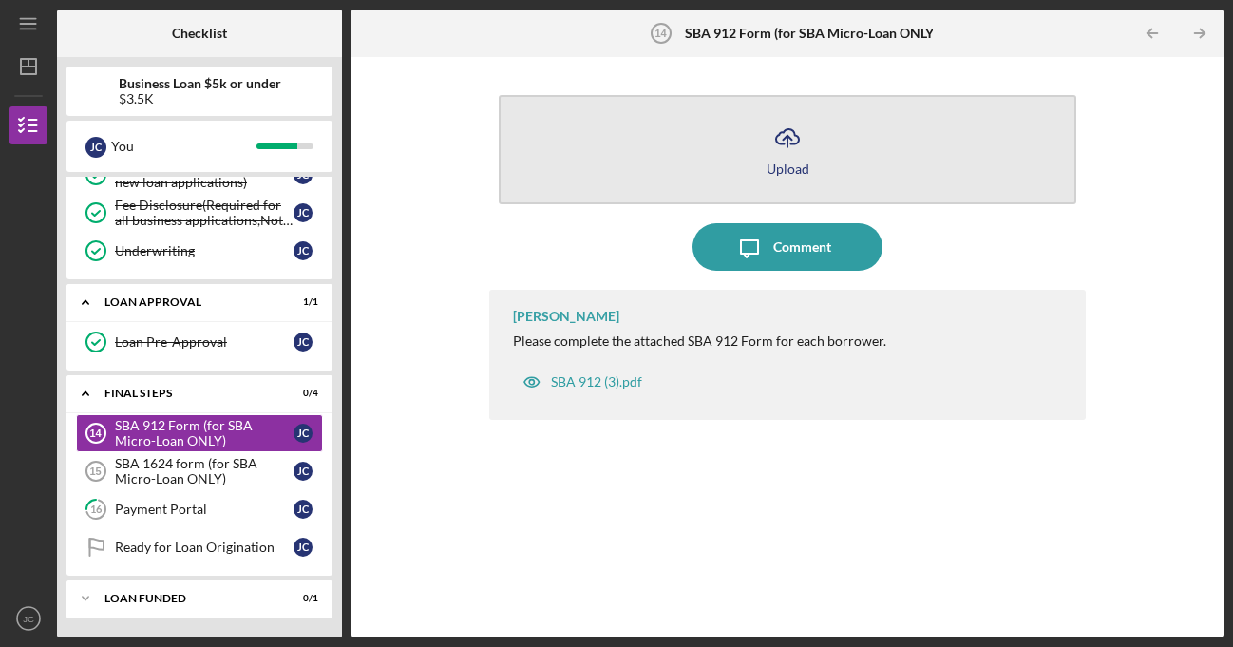
click at [772, 167] on div "Upload" at bounding box center [788, 169] width 43 height 14
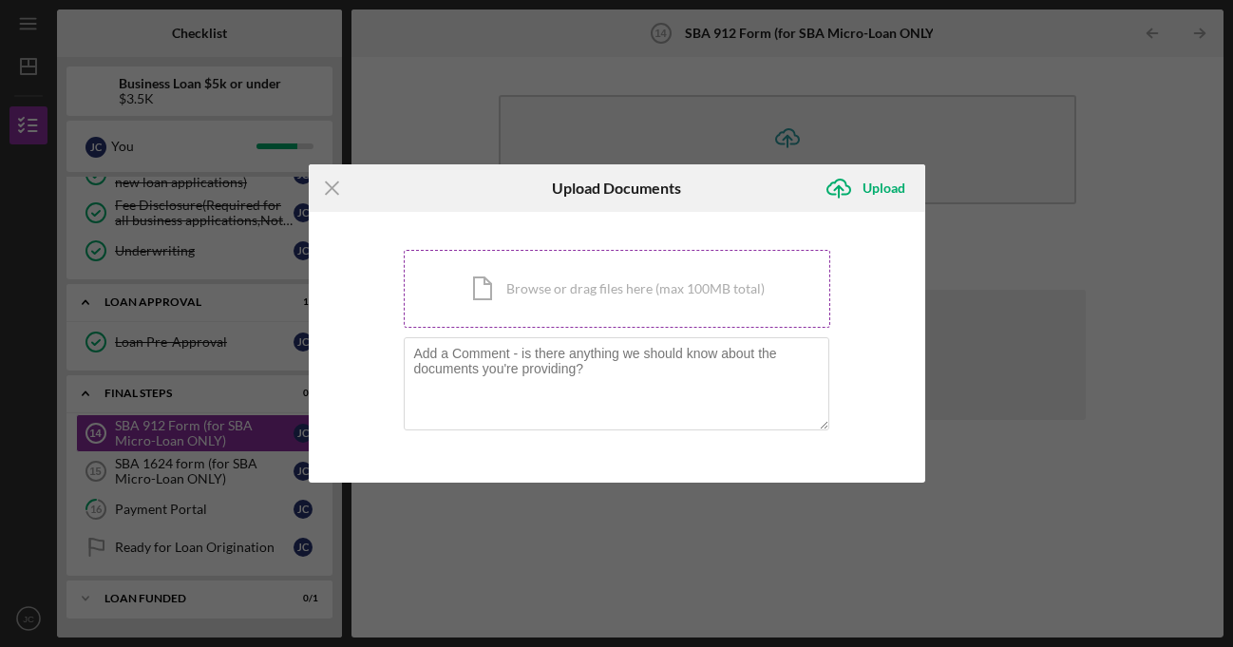
click at [552, 291] on div "Icon/Document Browse or drag files here (max 100MB total) Tap to choose files o…" at bounding box center [617, 289] width 427 height 78
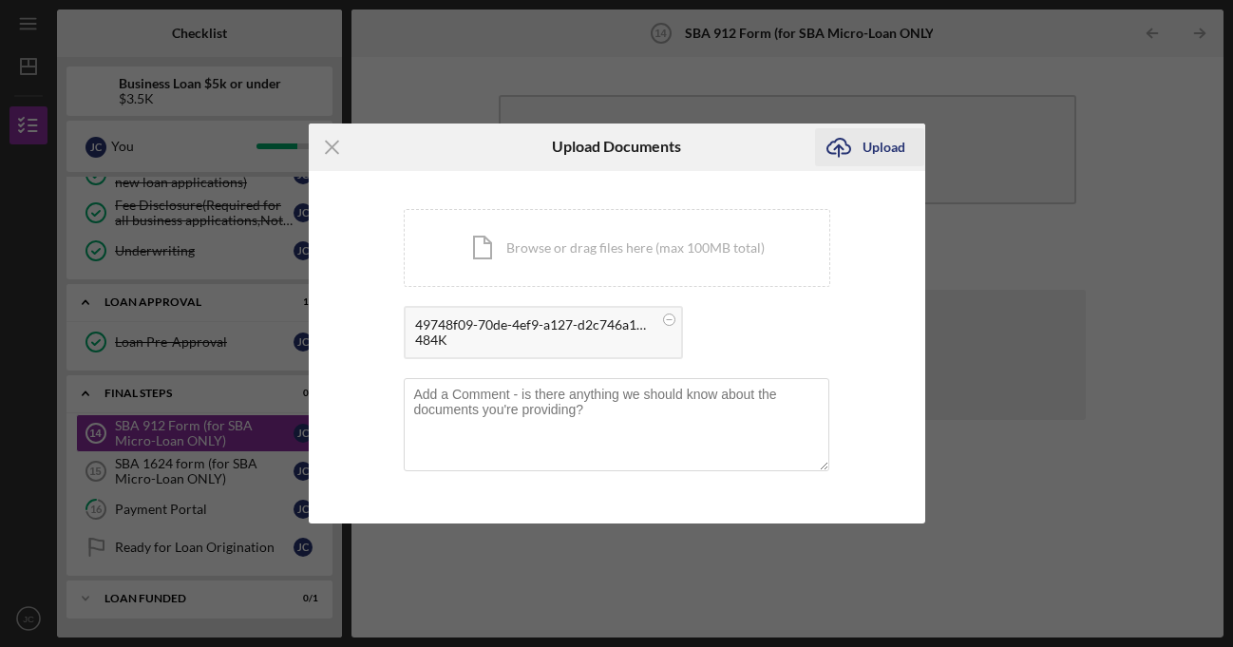
click at [870, 148] on div "Upload" at bounding box center [884, 147] width 43 height 38
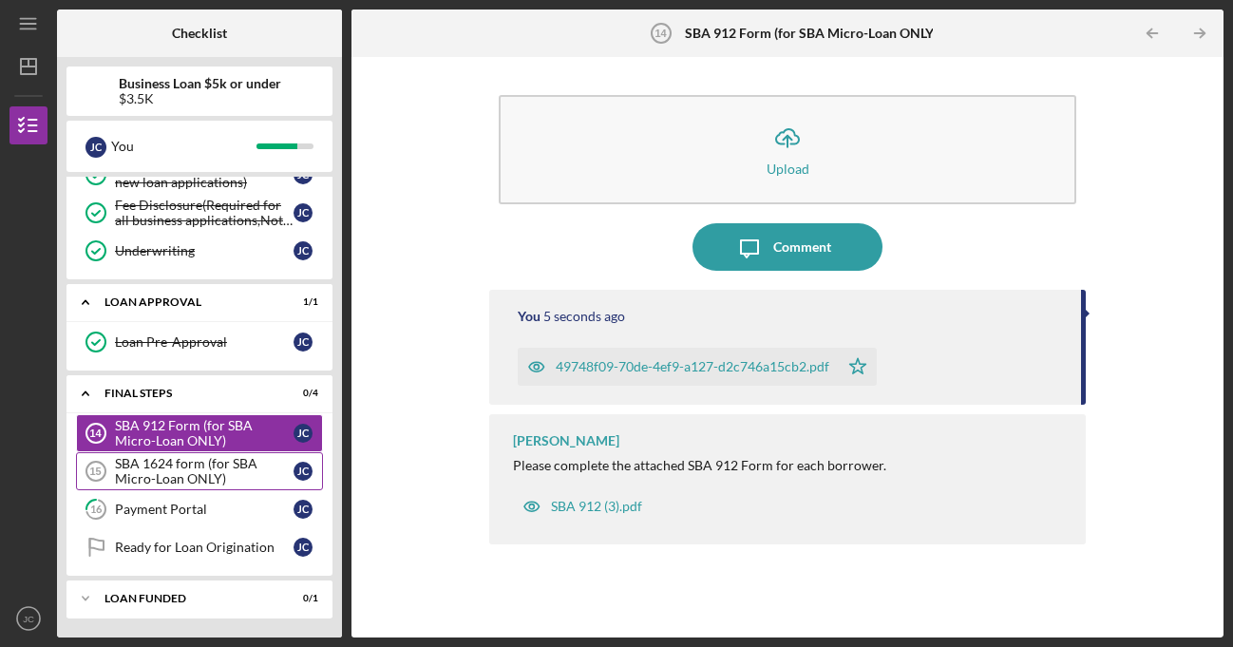
click at [160, 468] on div "SBA 1624 form (for SBA Micro-Loan ONLY)" at bounding box center [204, 471] width 179 height 30
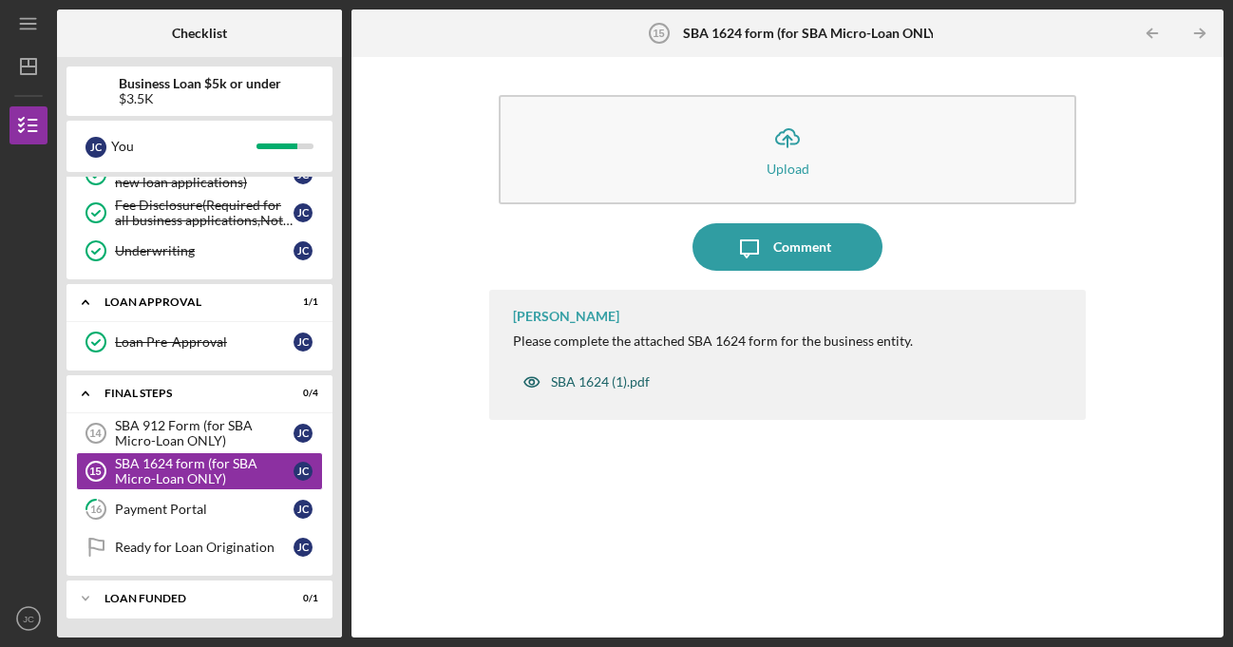
click at [583, 391] on div "SBA 1624 (1).pdf" at bounding box center [586, 382] width 146 height 38
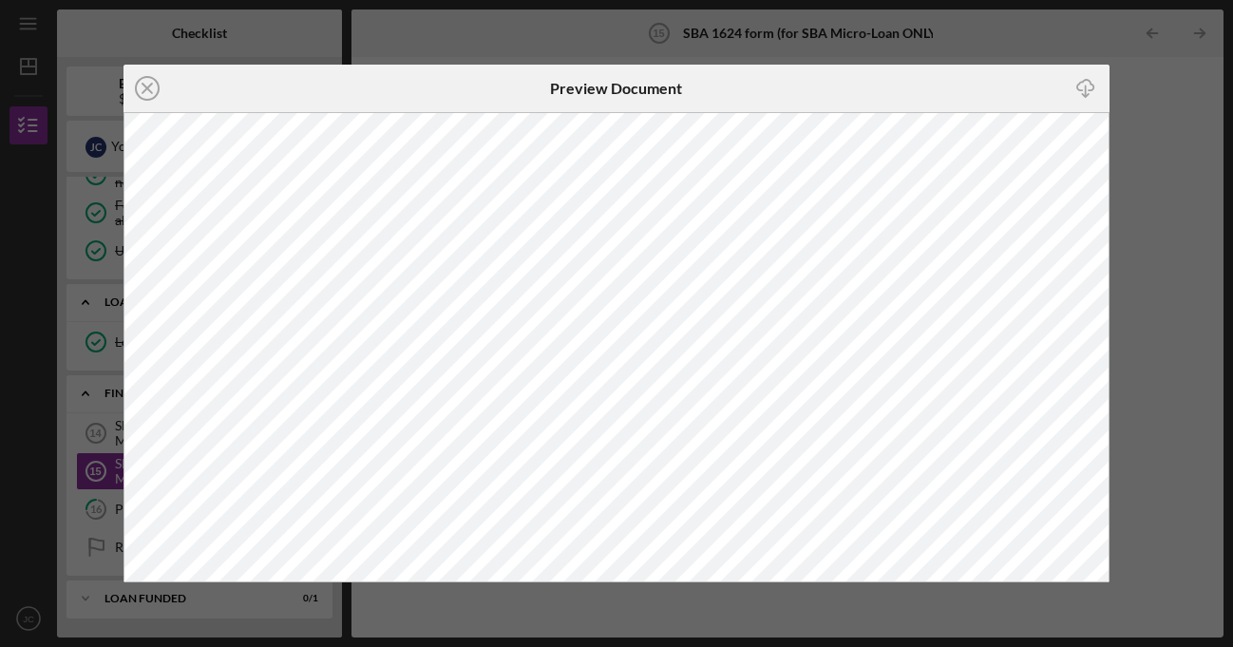
click at [142, 89] on icon "Icon/Close" at bounding box center [148, 89] width 48 height 48
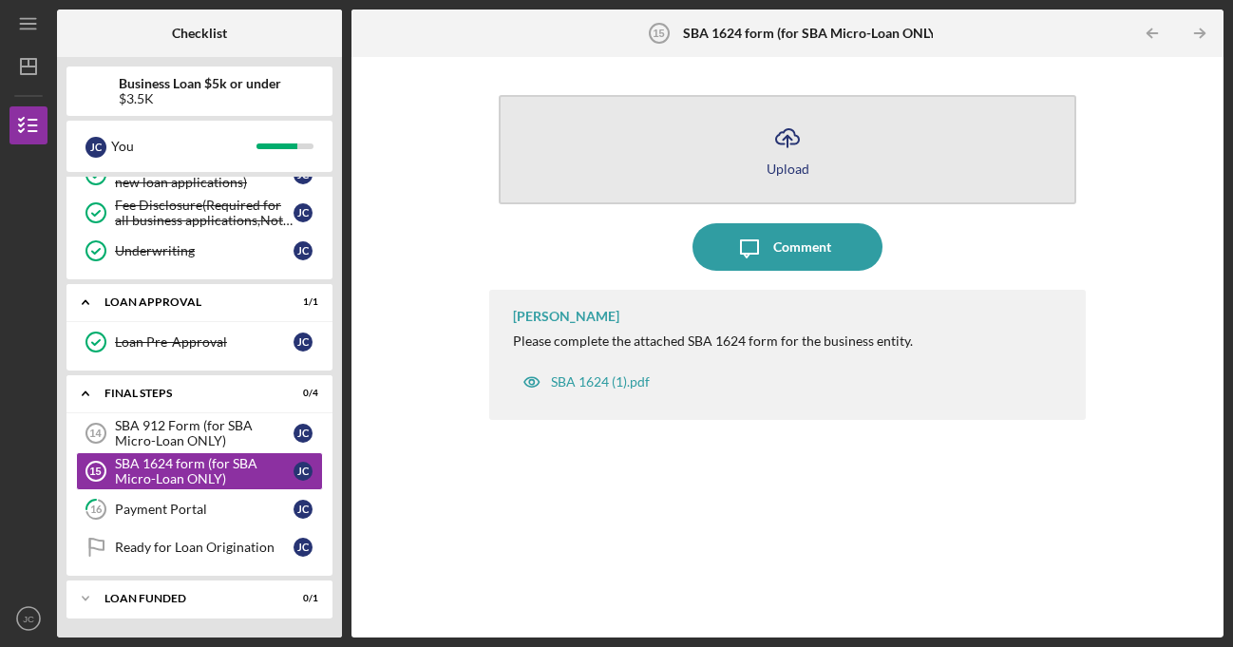
click at [776, 121] on icon "Icon/Upload" at bounding box center [788, 138] width 48 height 48
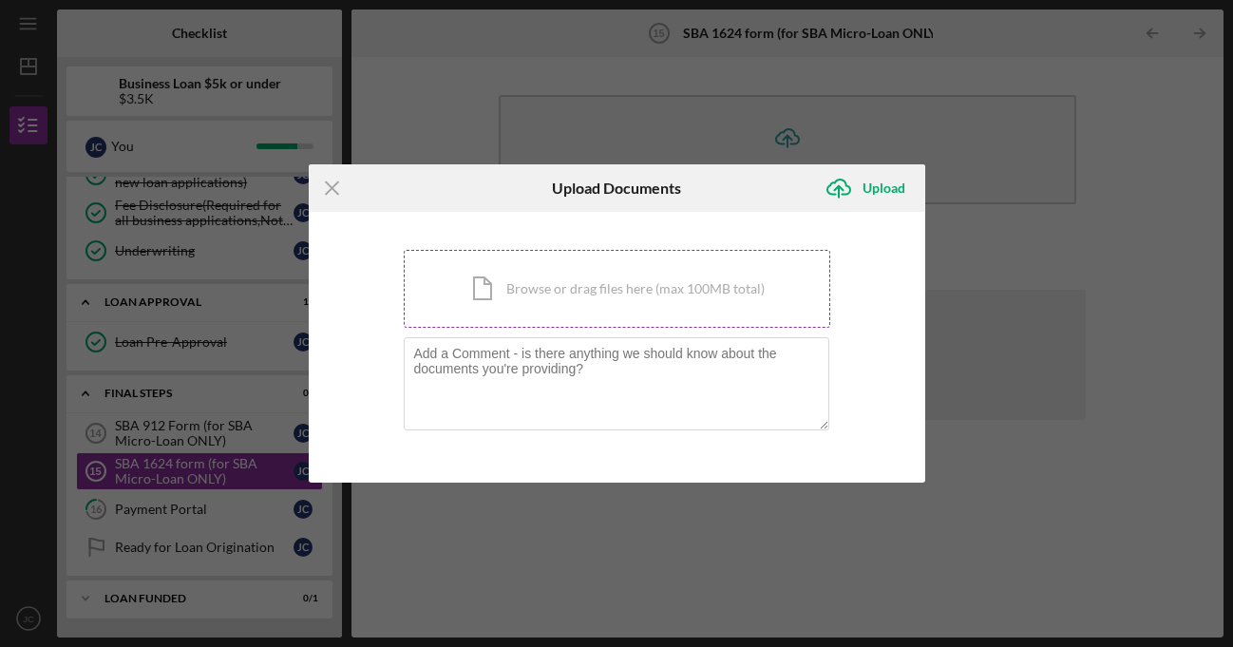
click at [556, 285] on div "Icon/Document Browse or drag files here (max 100MB total) Tap to choose files o…" at bounding box center [617, 289] width 427 height 78
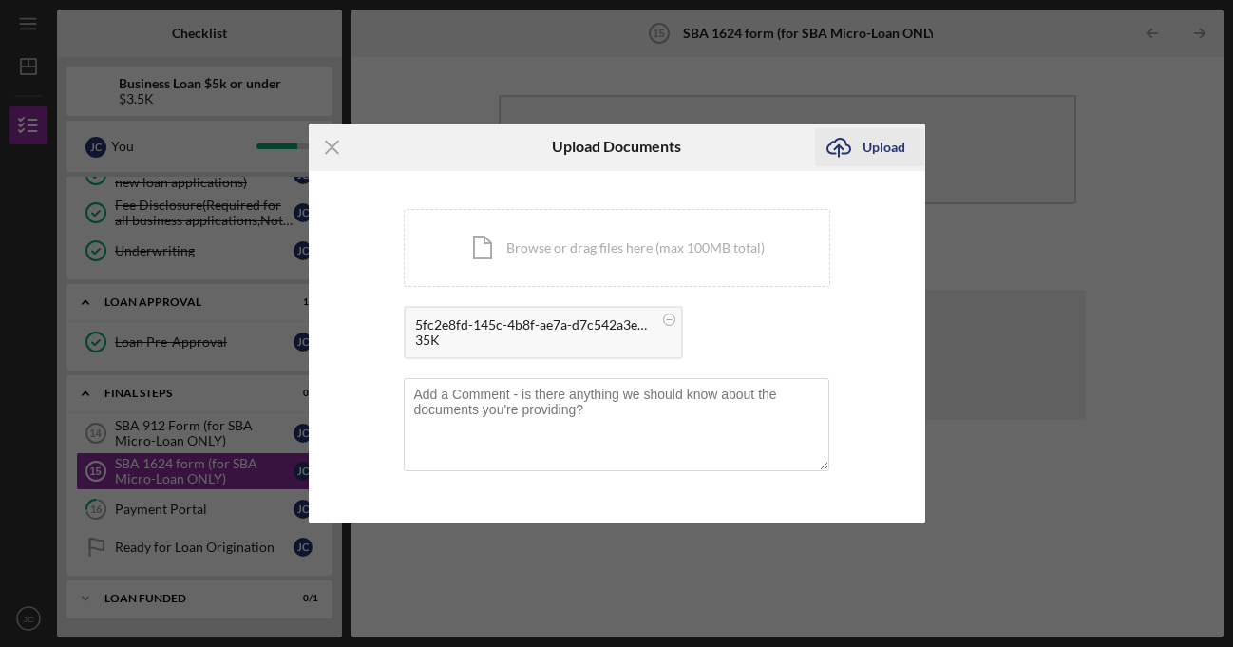
click at [853, 149] on icon "Icon/Upload" at bounding box center [839, 148] width 48 height 48
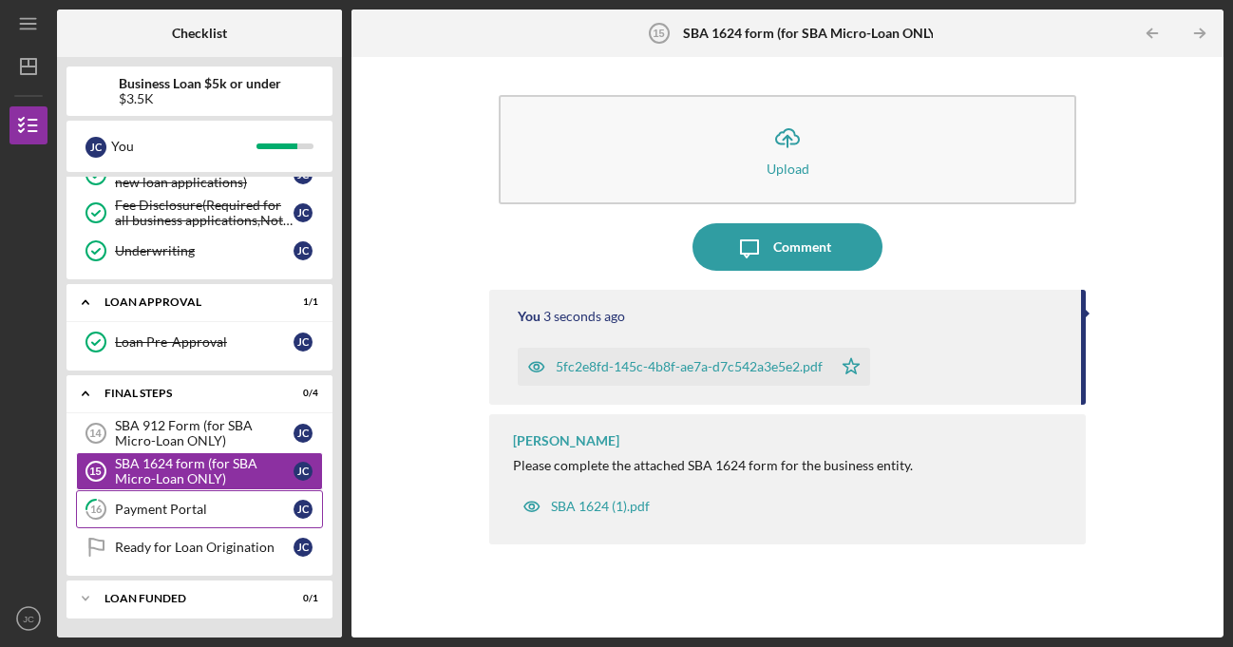
click at [190, 516] on div "Payment Portal" at bounding box center [204, 509] width 179 height 15
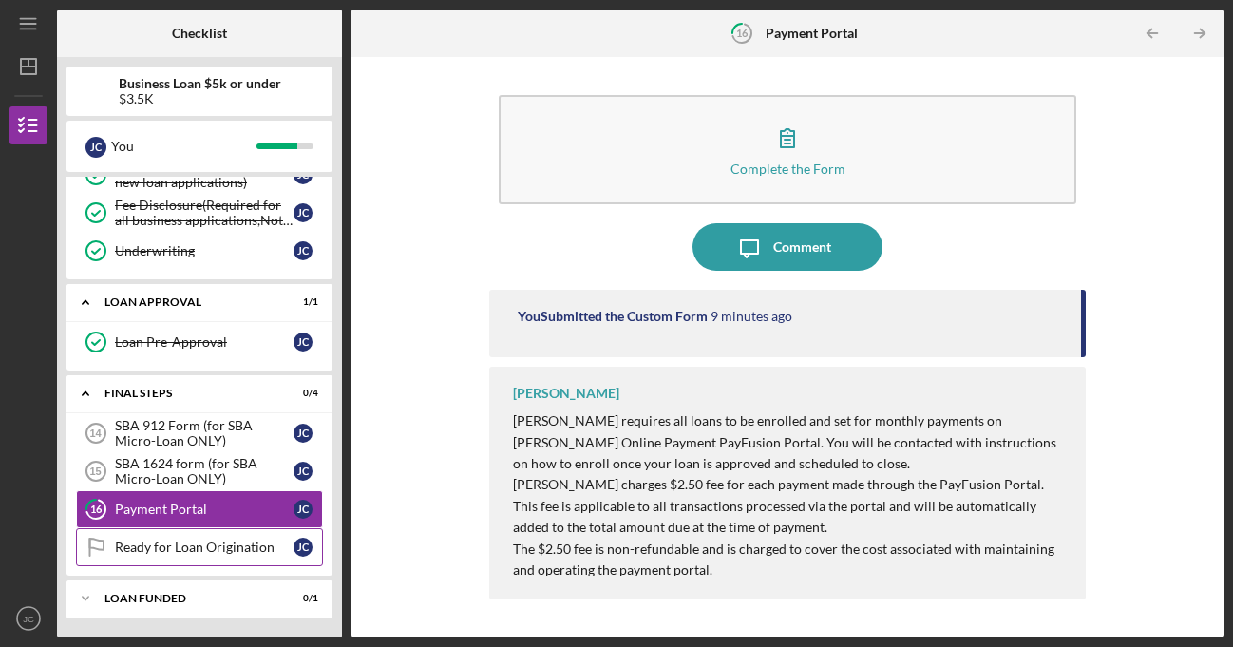
click at [232, 545] on div "Ready for Loan Origination" at bounding box center [204, 547] width 179 height 15
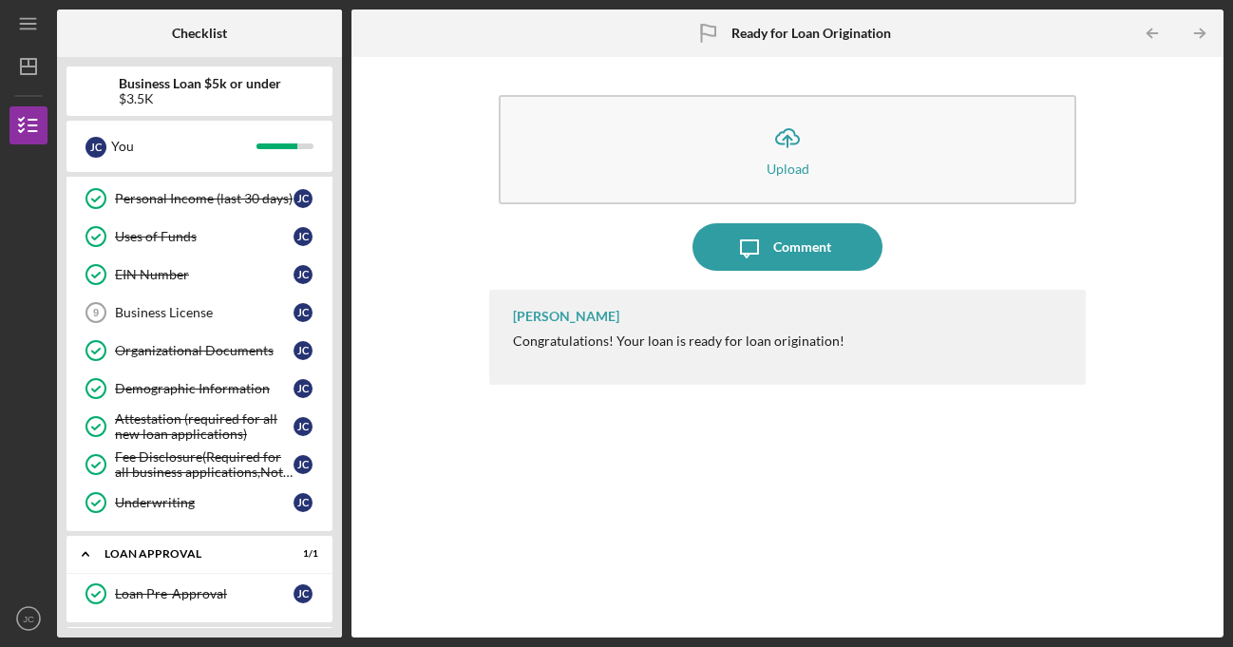
scroll to position [126, 0]
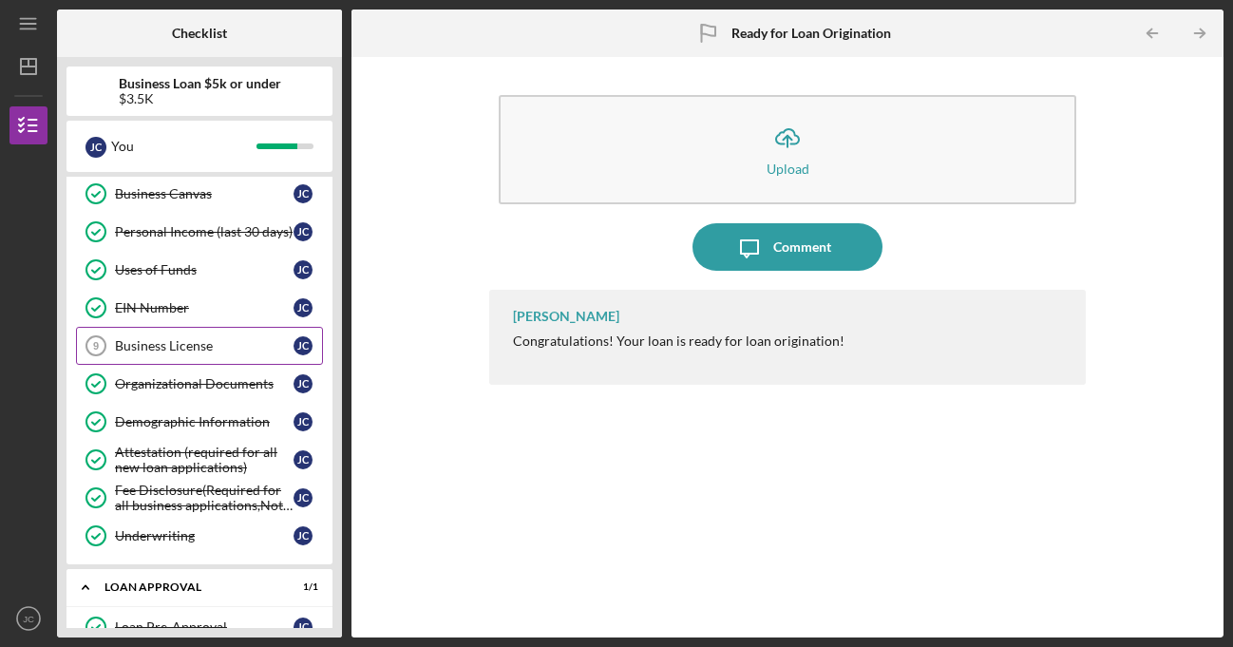
click at [206, 352] on div "Business License" at bounding box center [204, 345] width 179 height 15
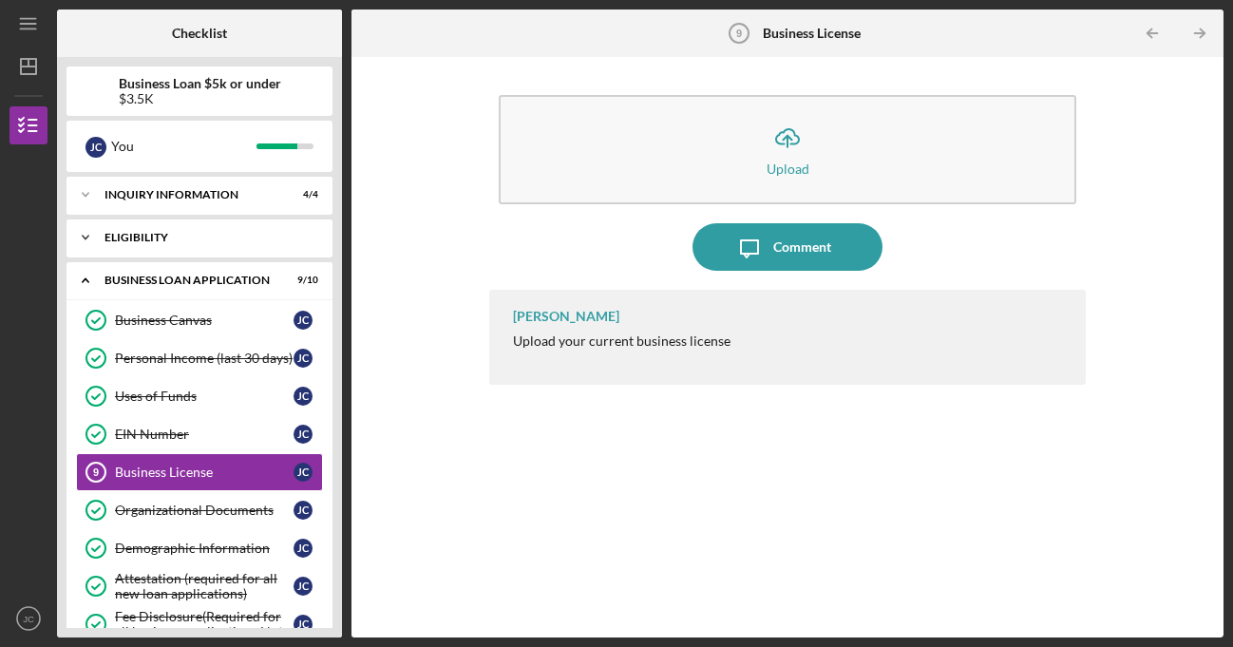
click at [206, 237] on div "Eligibility" at bounding box center [207, 237] width 204 height 11
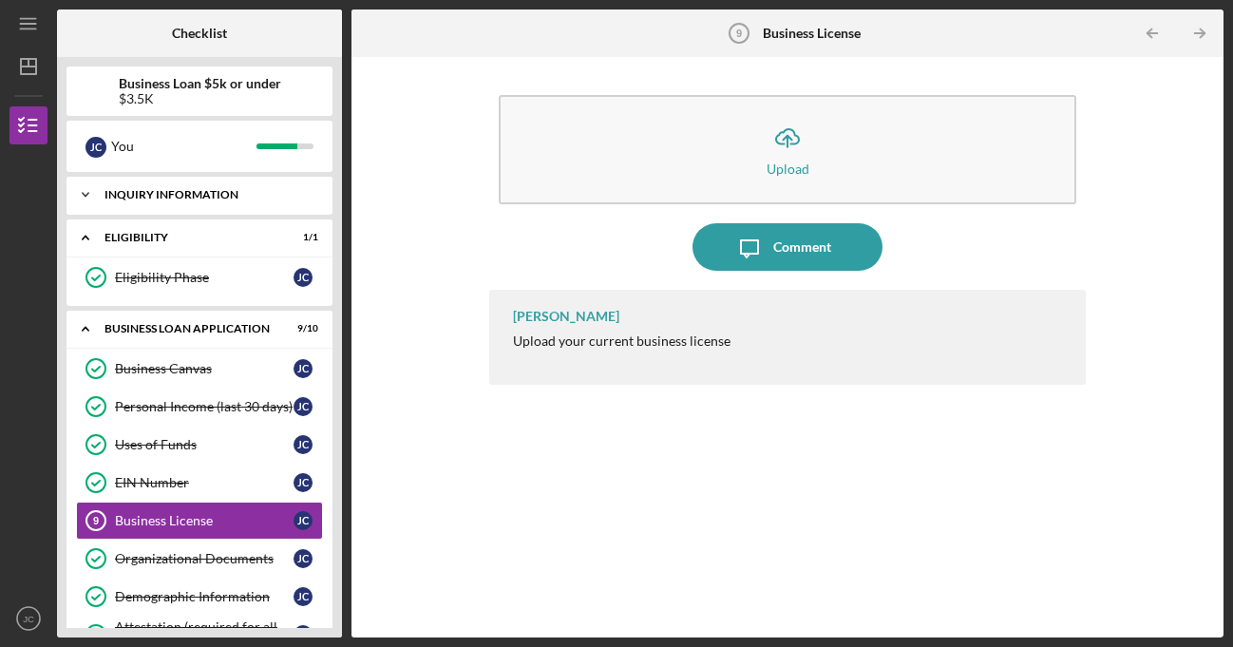
click at [195, 206] on div "Icon/Expander INQUIRY INFORMATION 4 / 4" at bounding box center [200, 195] width 266 height 38
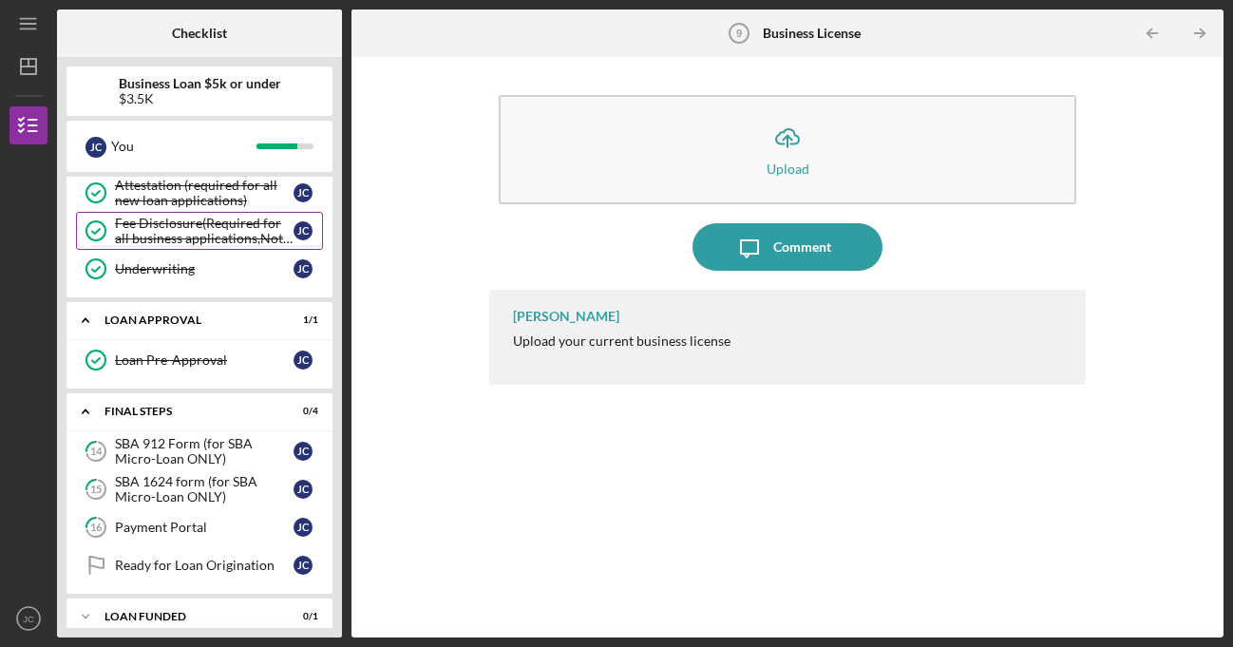
scroll to position [622, 0]
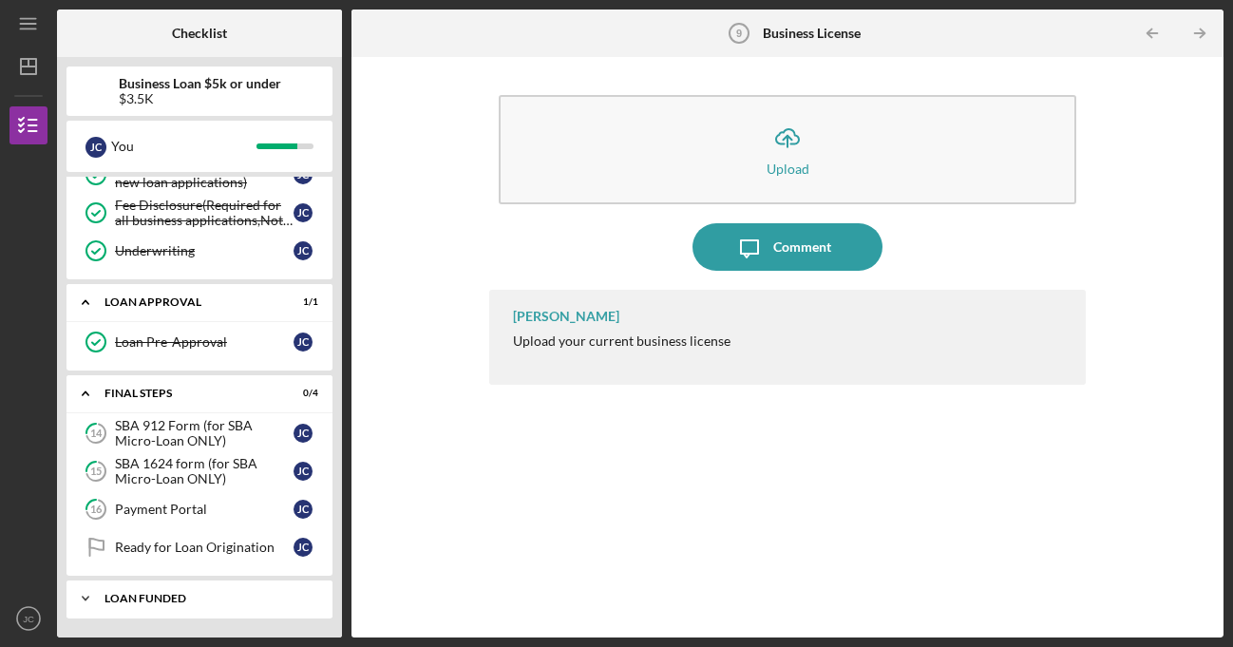
click at [198, 593] on div "Icon/Expander LOAN FUNDED 0 / 1" at bounding box center [200, 599] width 266 height 38
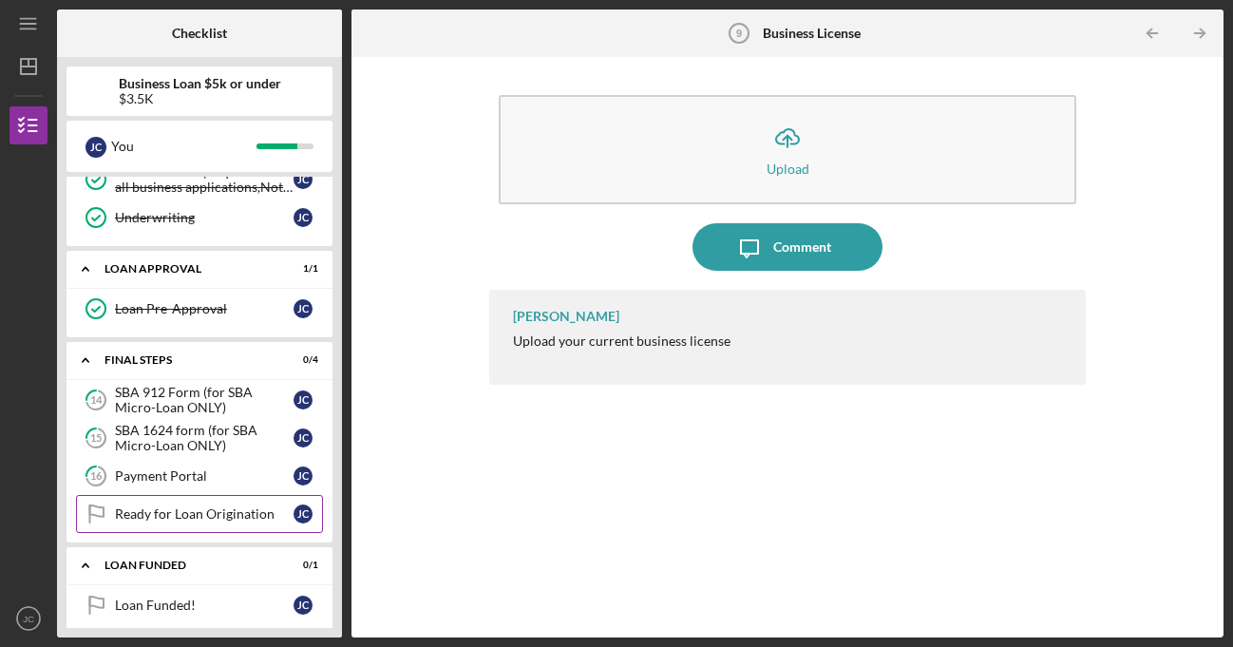
scroll to position [671, 0]
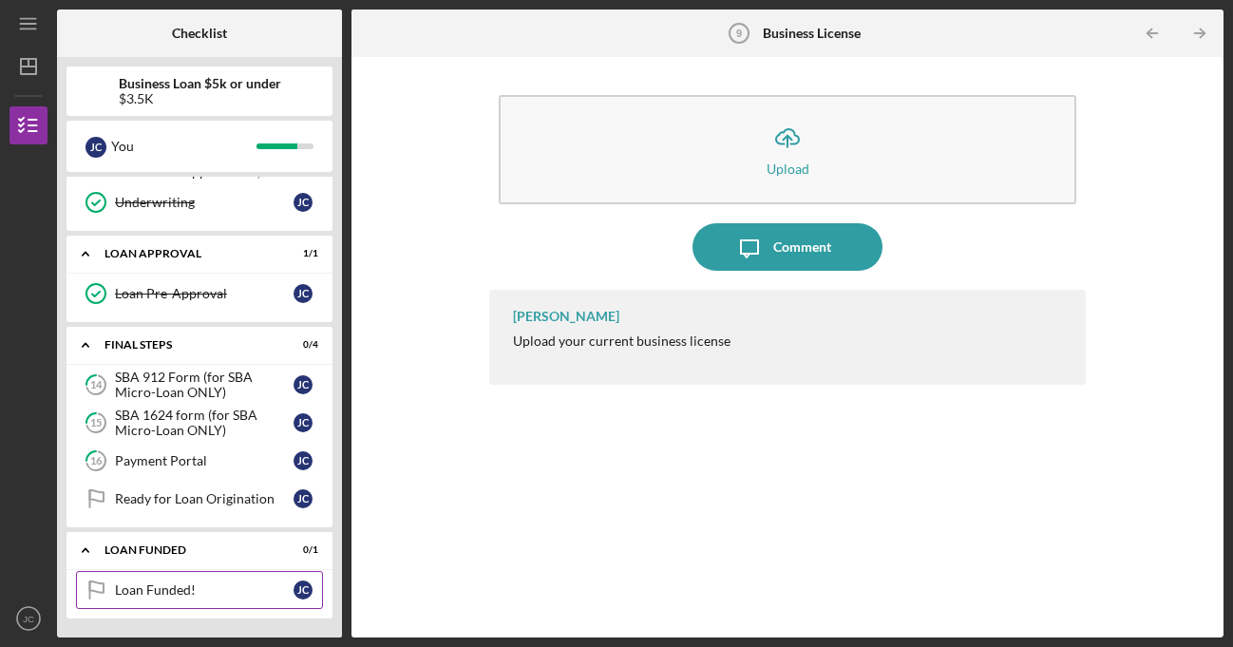
click at [173, 590] on div "Loan Funded!" at bounding box center [204, 589] width 179 height 15
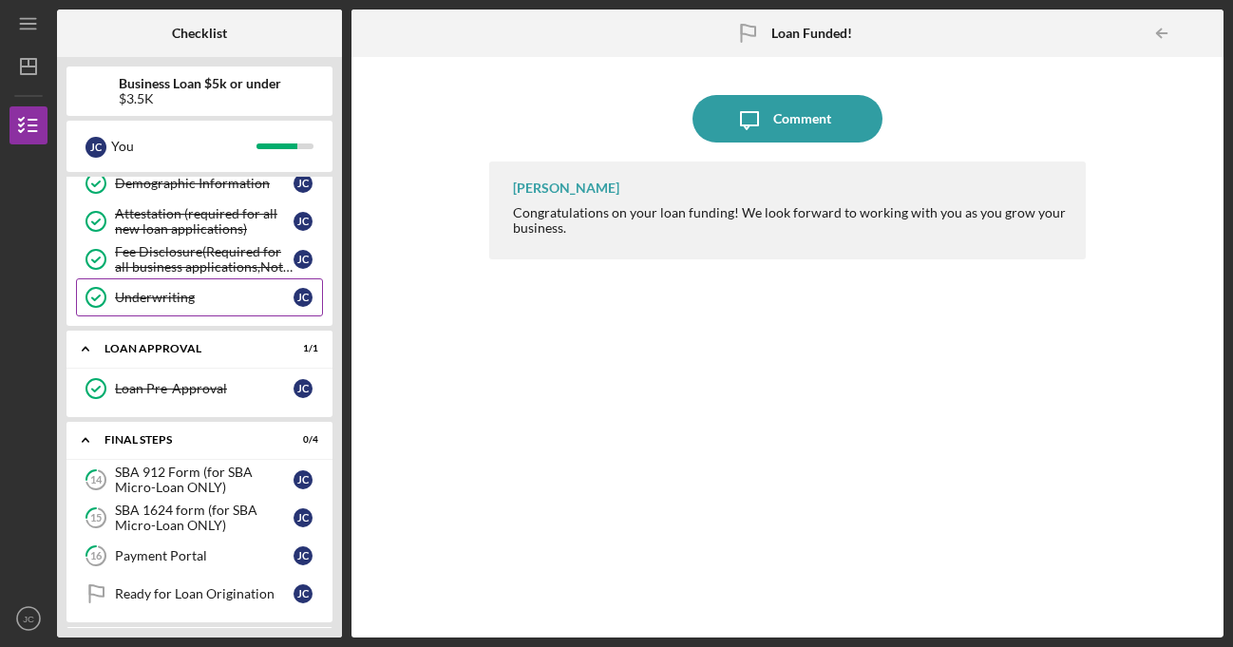
scroll to position [671, 0]
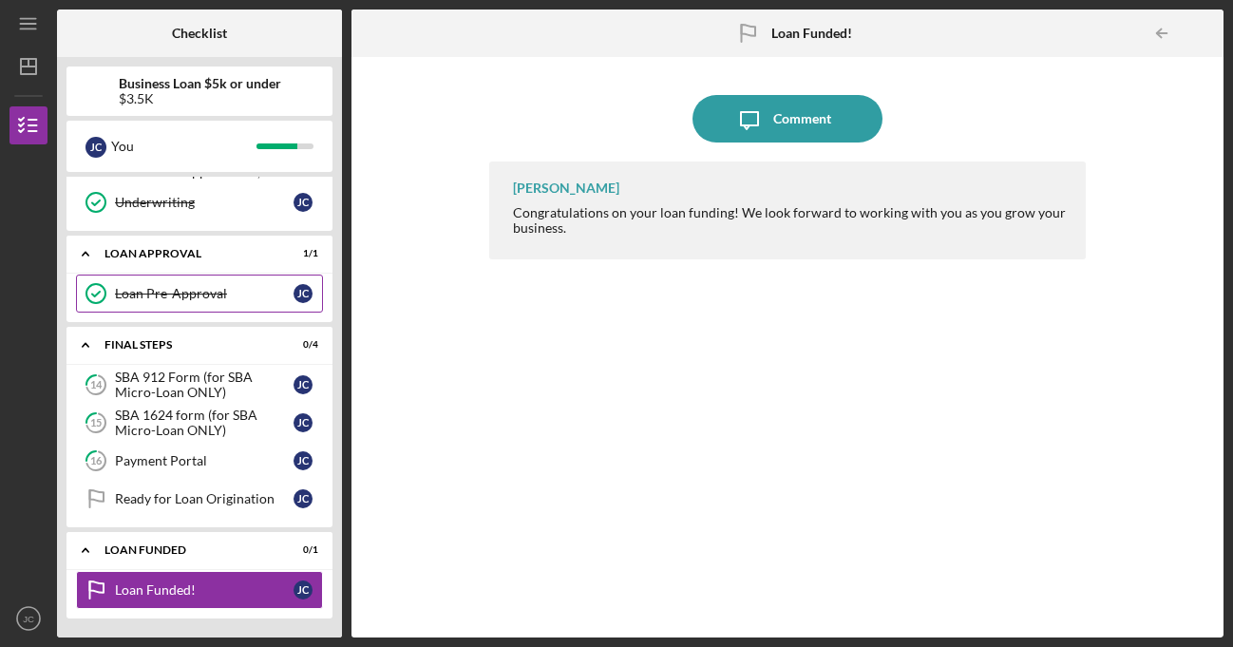
click at [250, 288] on div "Loan Pre-Approval" at bounding box center [204, 293] width 179 height 15
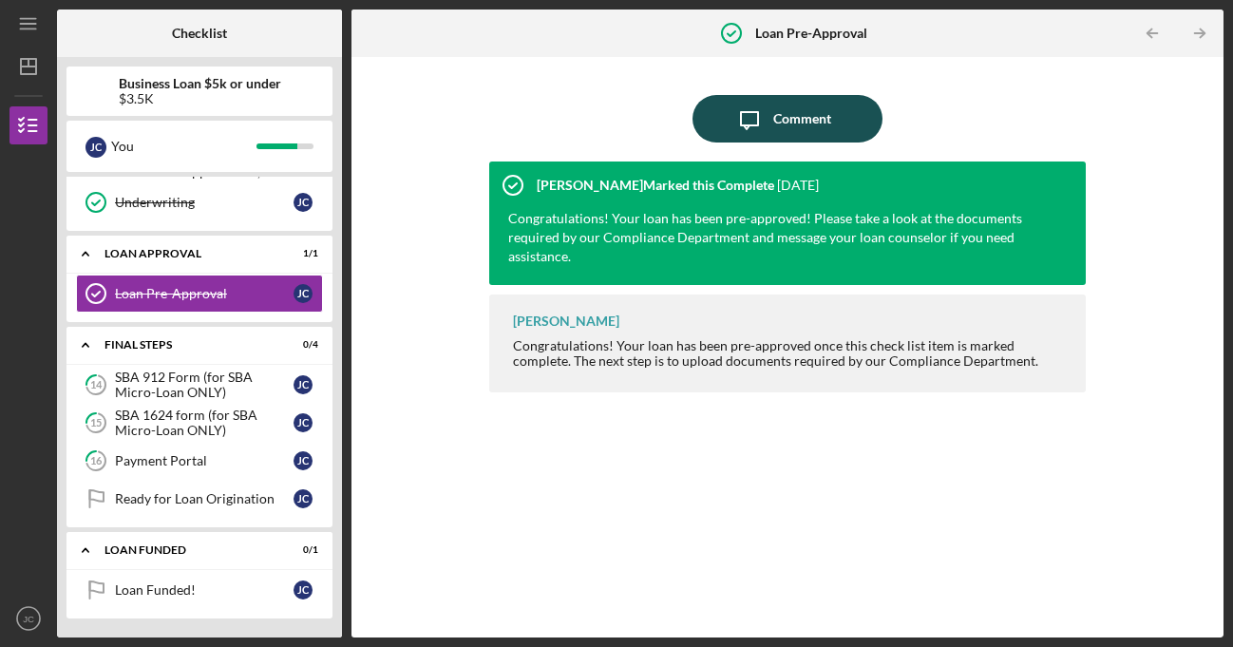
click at [763, 116] on icon "Icon/Message" at bounding box center [750, 119] width 48 height 48
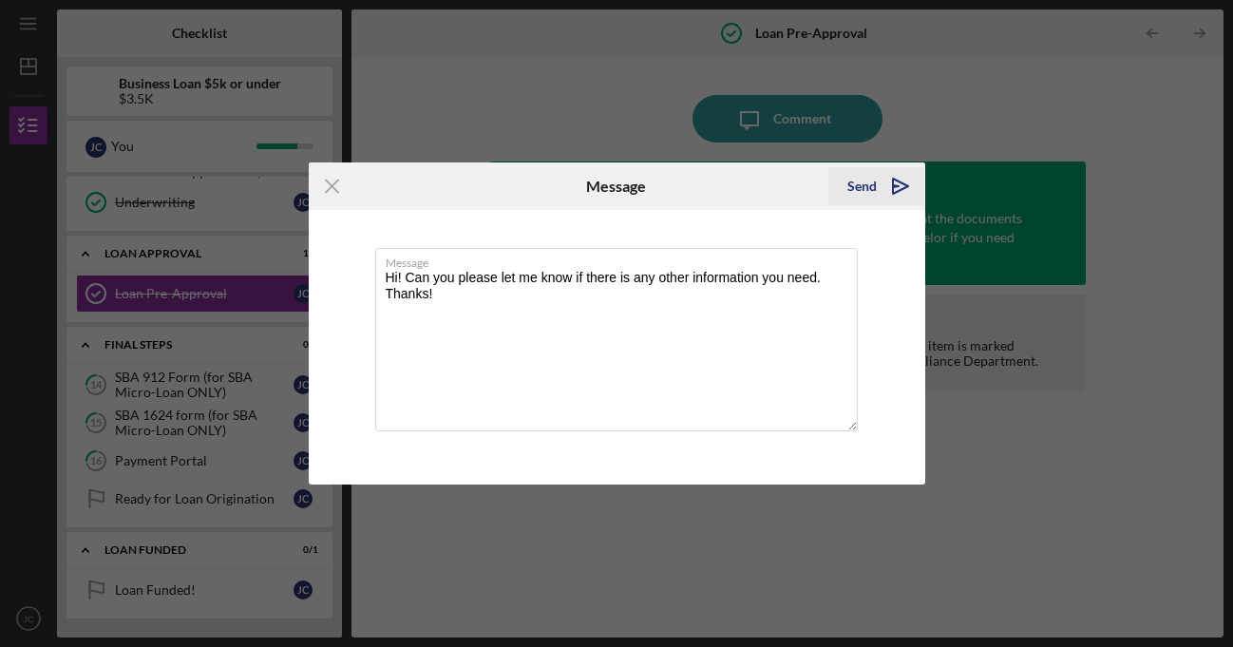
type textarea "Hi! Can you please let me know if there is any other information you need. Than…"
click at [900, 190] on icon "Icon/icon-invite-send" at bounding box center [901, 186] width 48 height 48
